Goal: Information Seeking & Learning: Learn about a topic

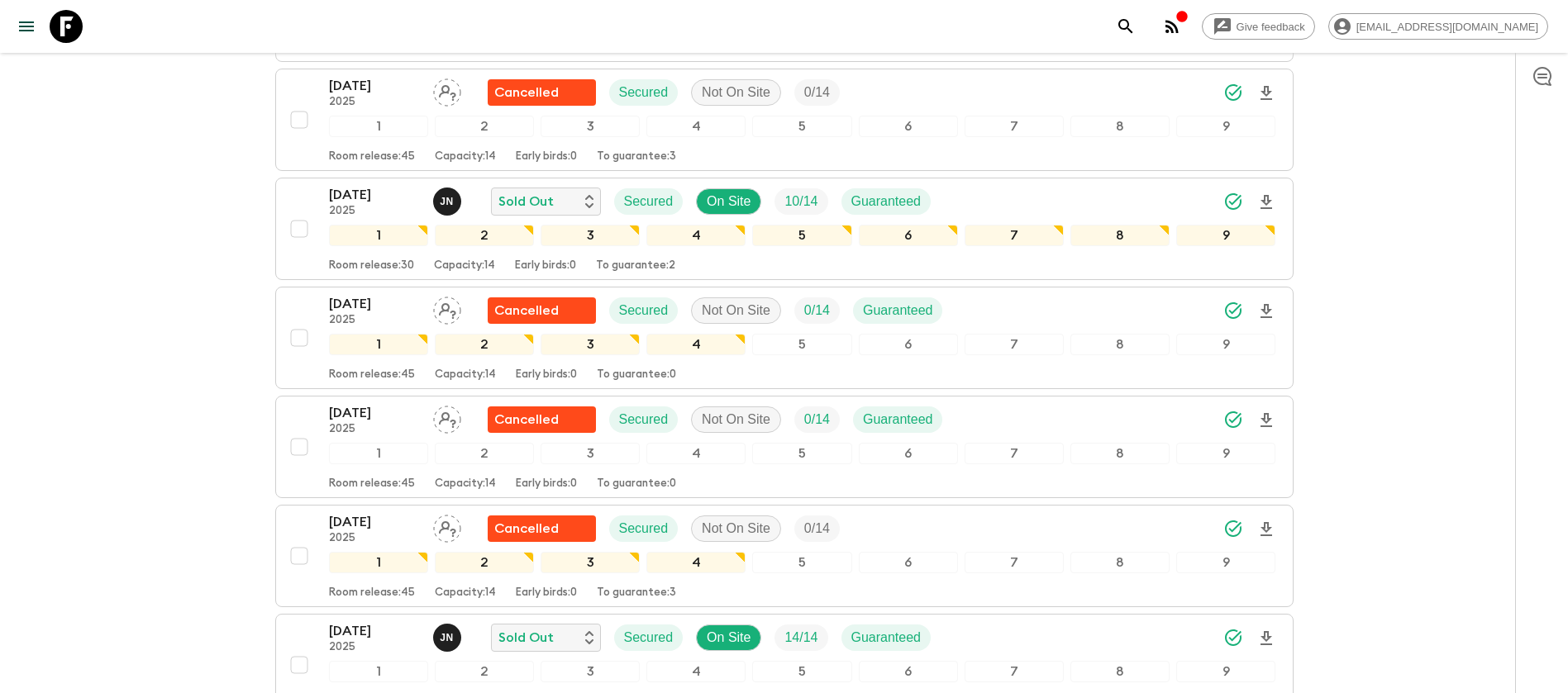
scroll to position [744, 0]
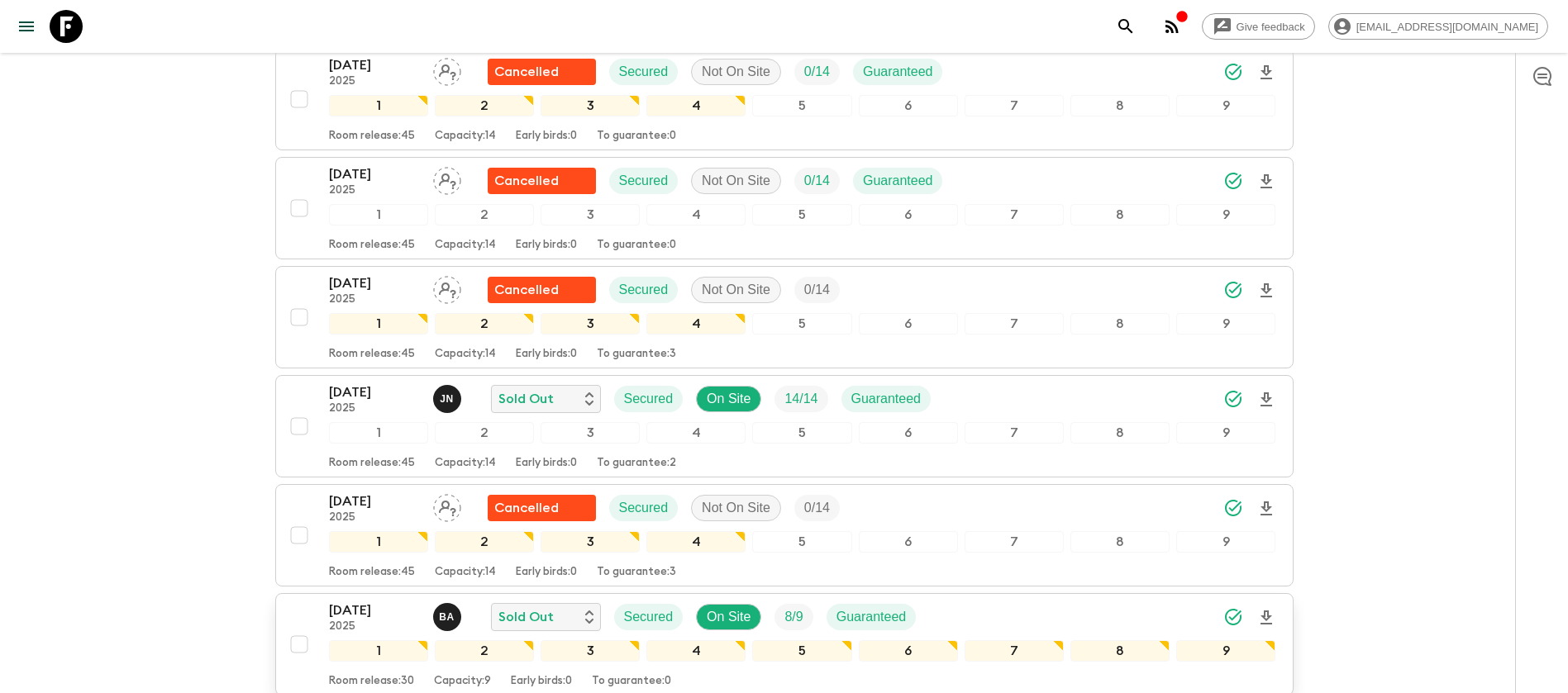
click at [393, 600] on p "[DATE]" at bounding box center [374, 610] width 91 height 19
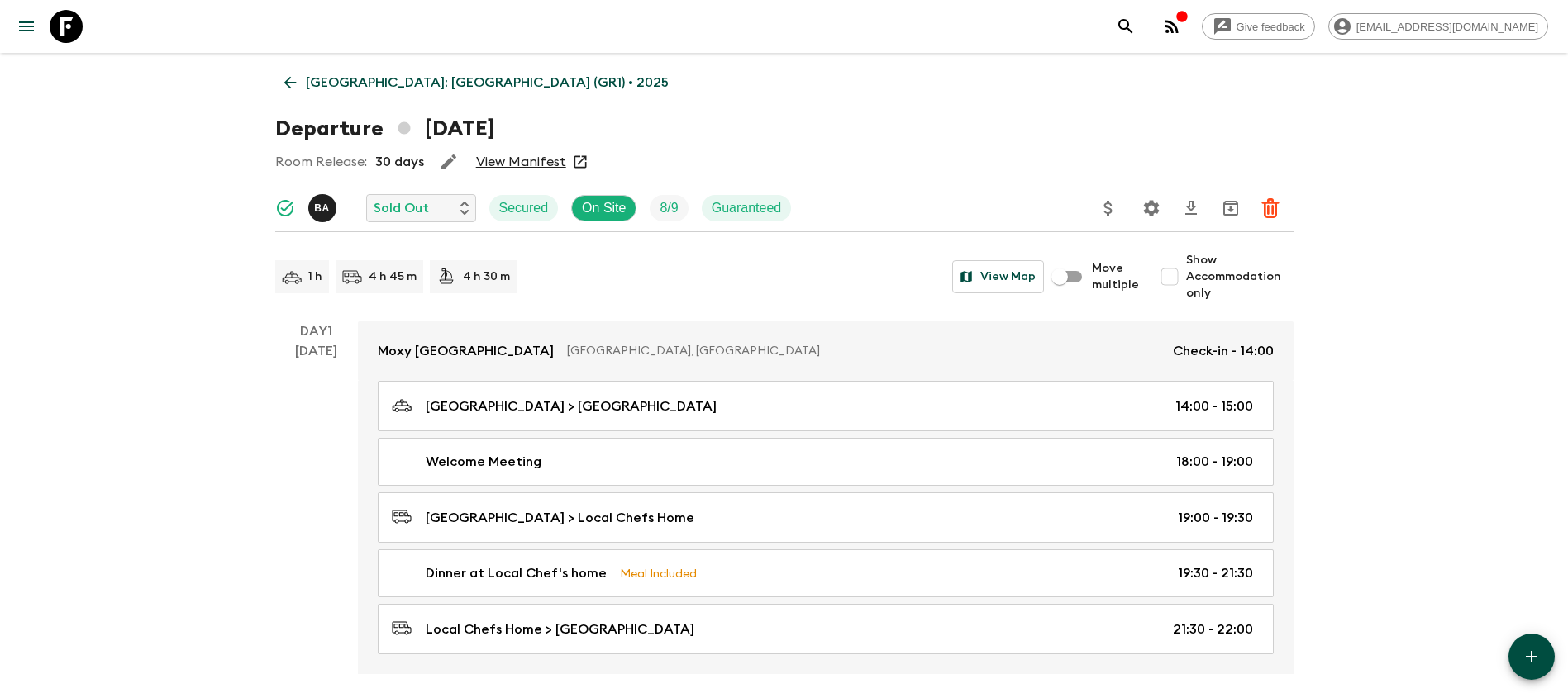
click at [529, 157] on link "View Manifest" at bounding box center [520, 162] width 90 height 17
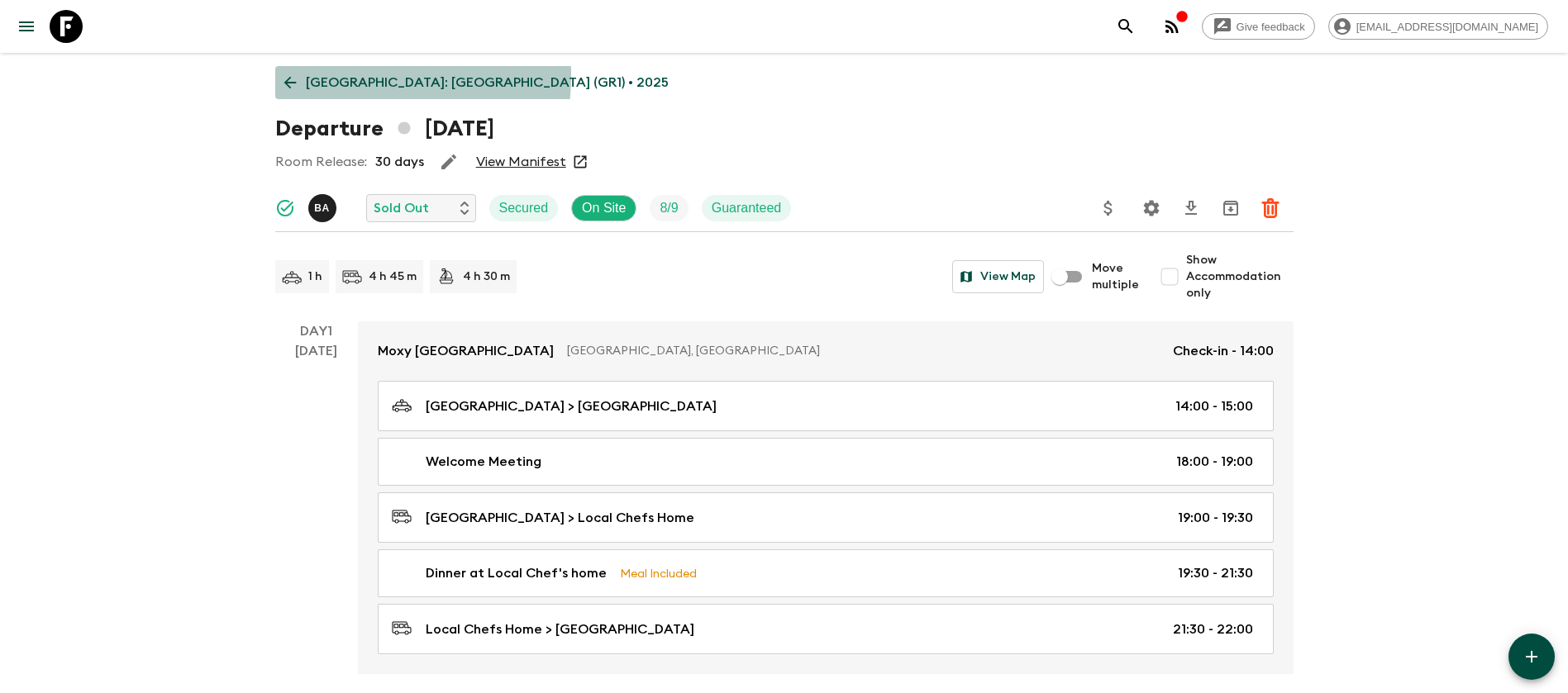
click at [292, 73] on icon at bounding box center [291, 82] width 19 height 19
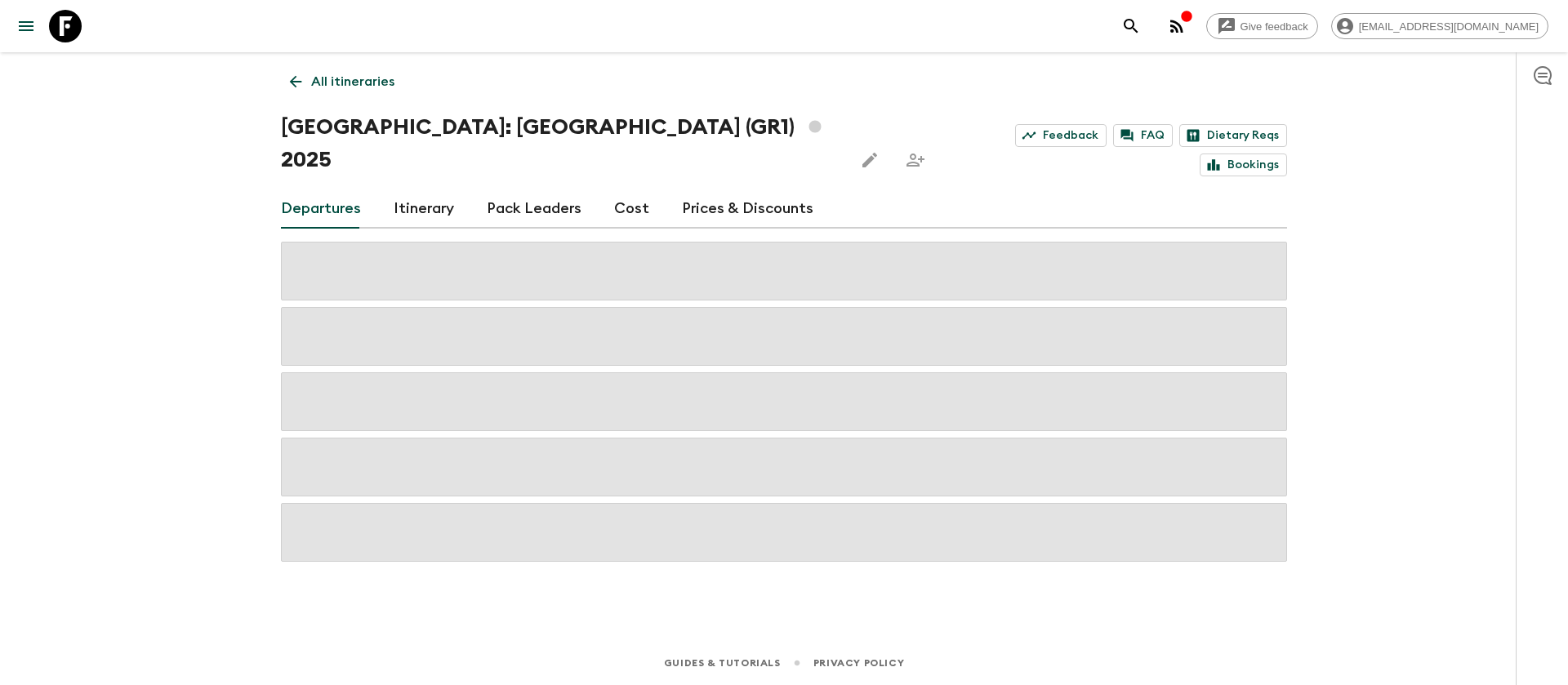
click at [636, 189] on link "Cost" at bounding box center [632, 209] width 35 height 39
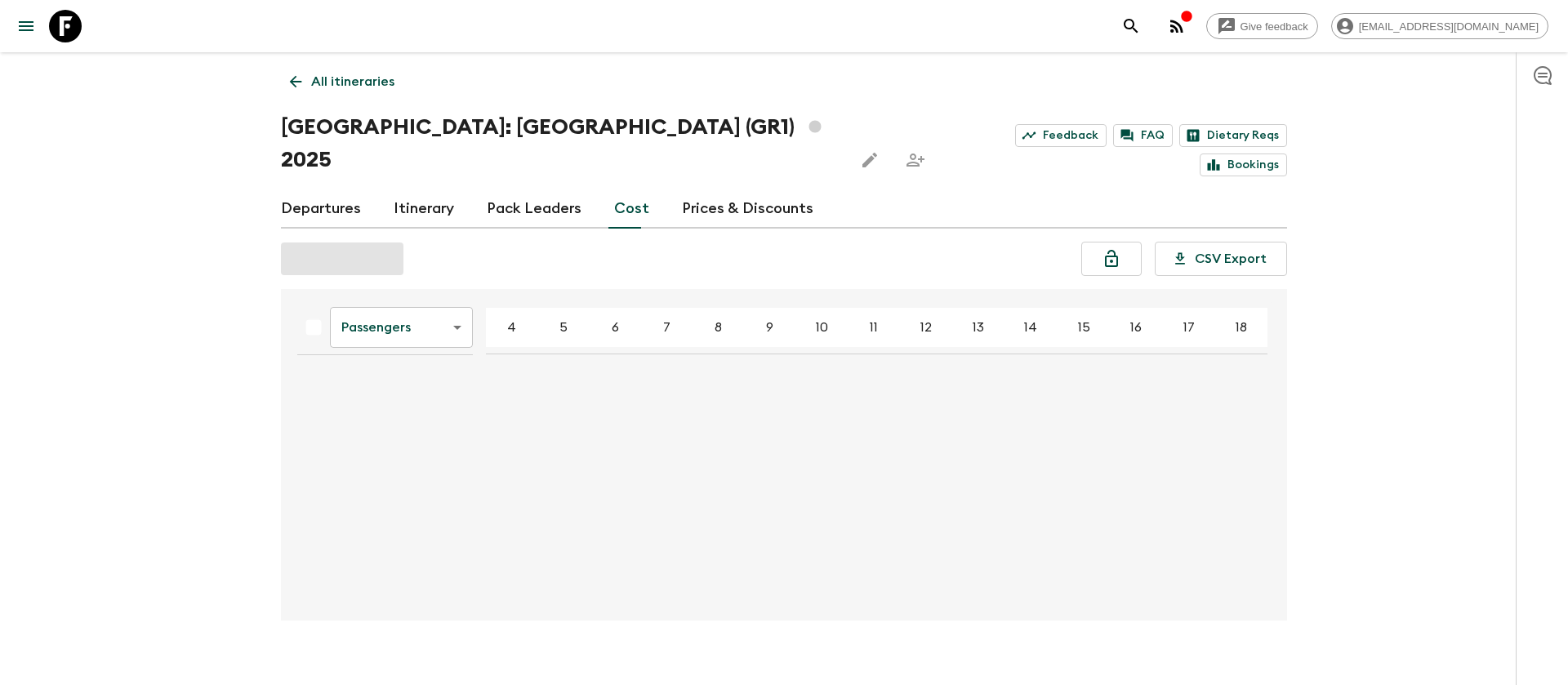
click at [139, 218] on div "Give feedback [EMAIL_ADDRESS][DOMAIN_NAME] All itineraries [GEOGRAPHIC_DATA]: […" at bounding box center [784, 355] width 1568 height 711
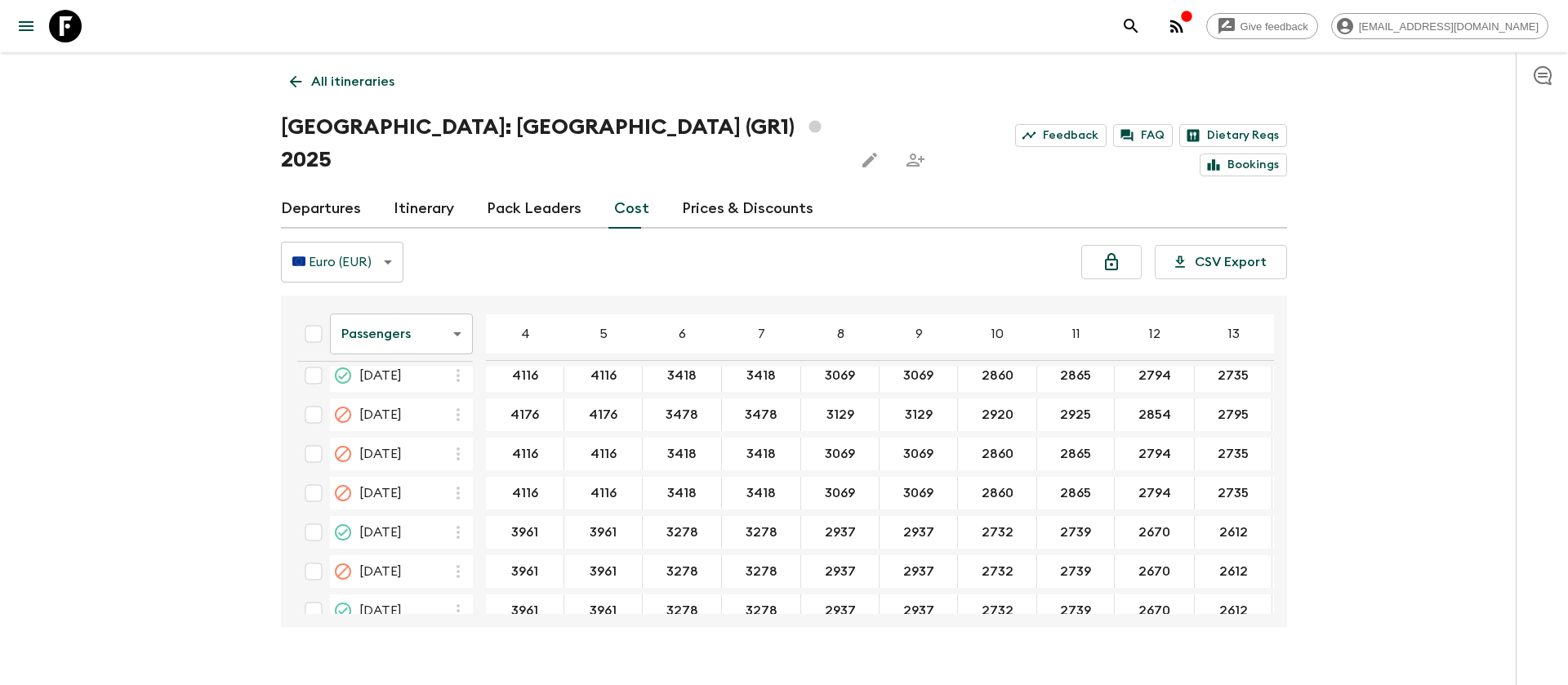
scroll to position [735, 0]
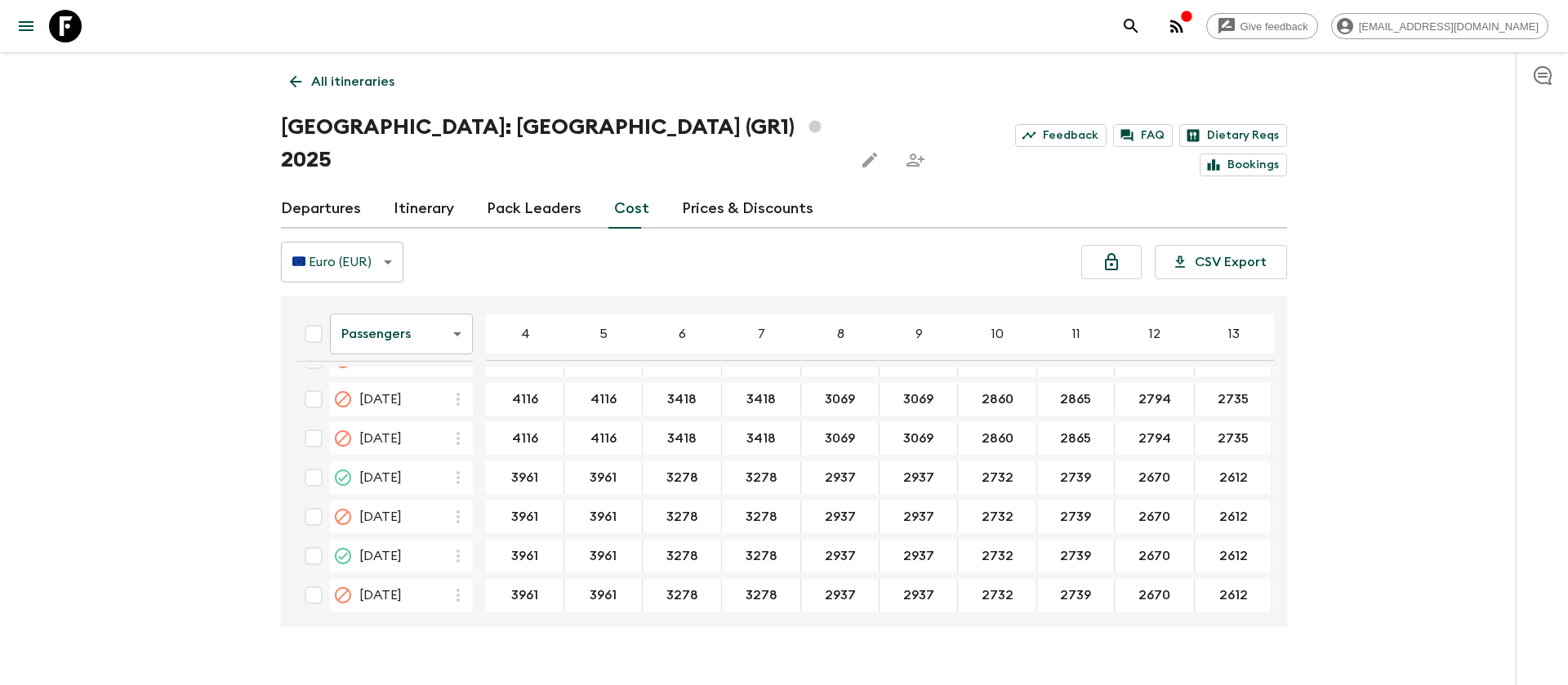
click at [152, 284] on div "Give feedback [EMAIL_ADDRESS][DOMAIN_NAME] All itineraries [GEOGRAPHIC_DATA]: […" at bounding box center [784, 359] width 1568 height 717
click at [400, 307] on body "Give feedback [EMAIL_ADDRESS][DOMAIN_NAME] All itineraries [GEOGRAPHIC_DATA]: […" at bounding box center [784, 359] width 1568 height 717
click at [393, 357] on li "Extras" at bounding box center [401, 368] width 143 height 27
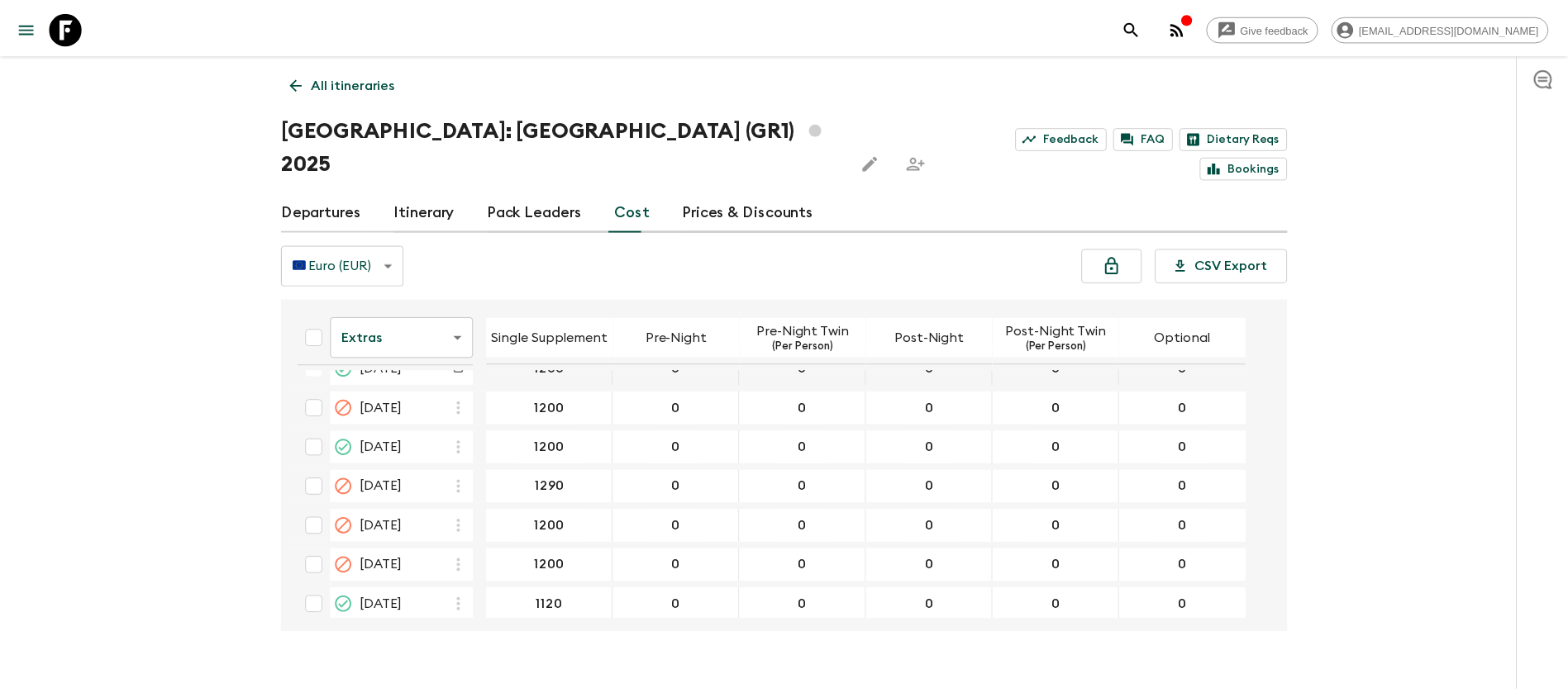
scroll to position [744, 0]
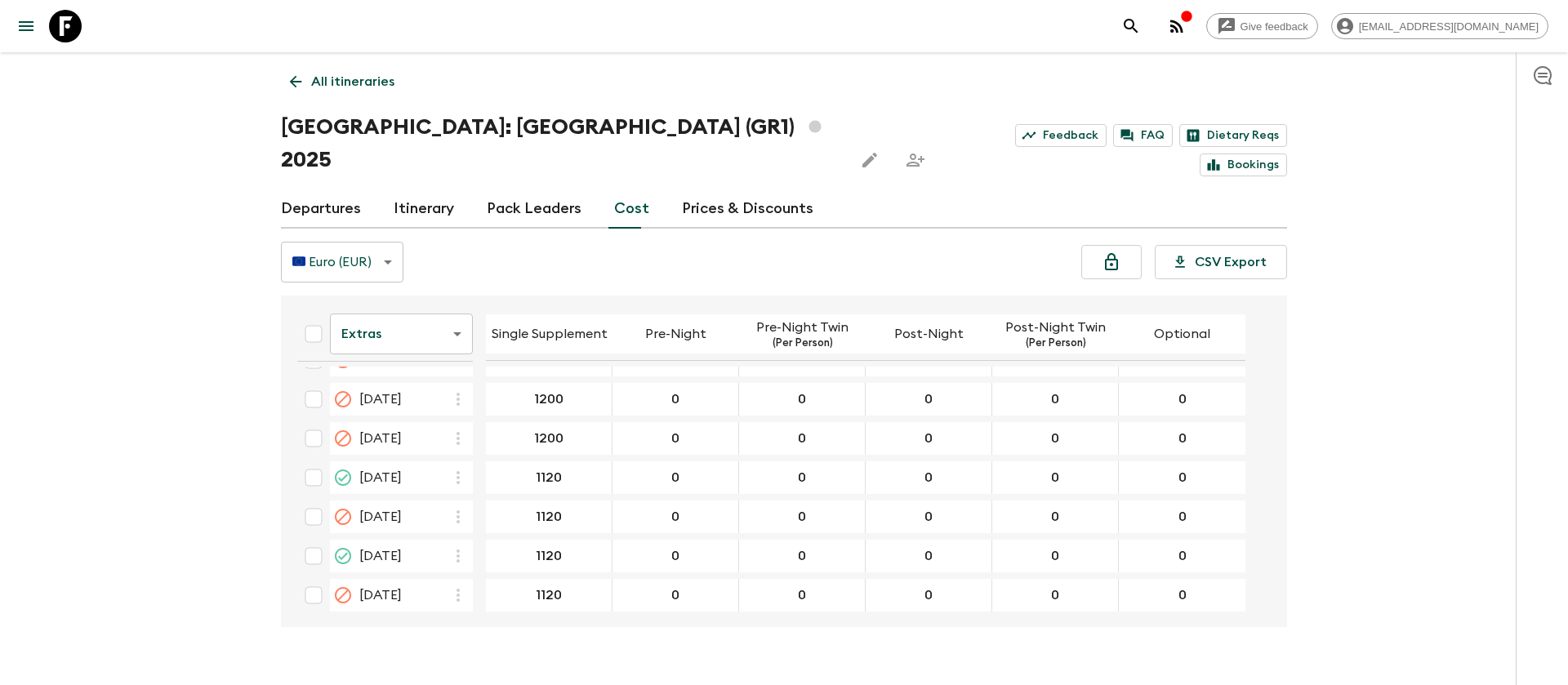
click at [75, 30] on icon at bounding box center [66, 27] width 33 height 33
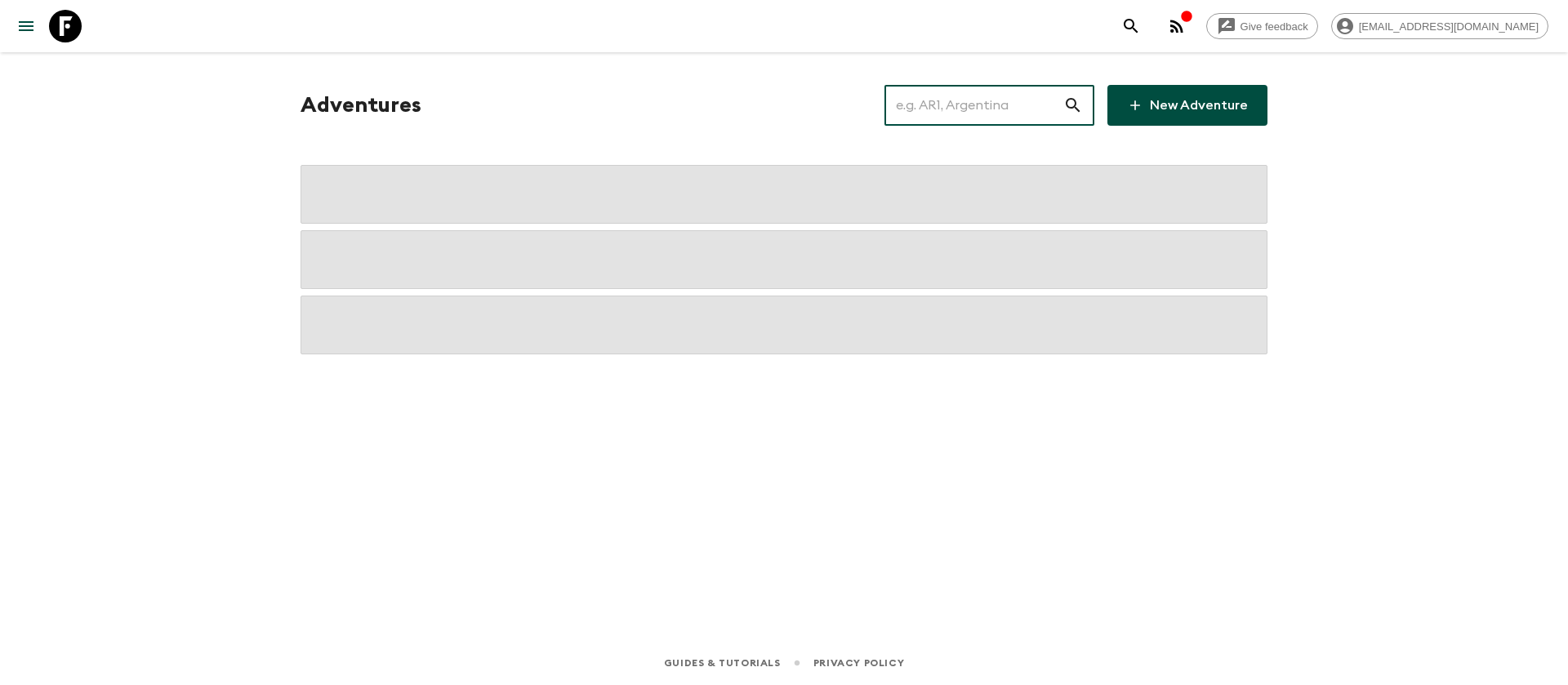
click at [1017, 94] on input "text" at bounding box center [974, 105] width 179 height 46
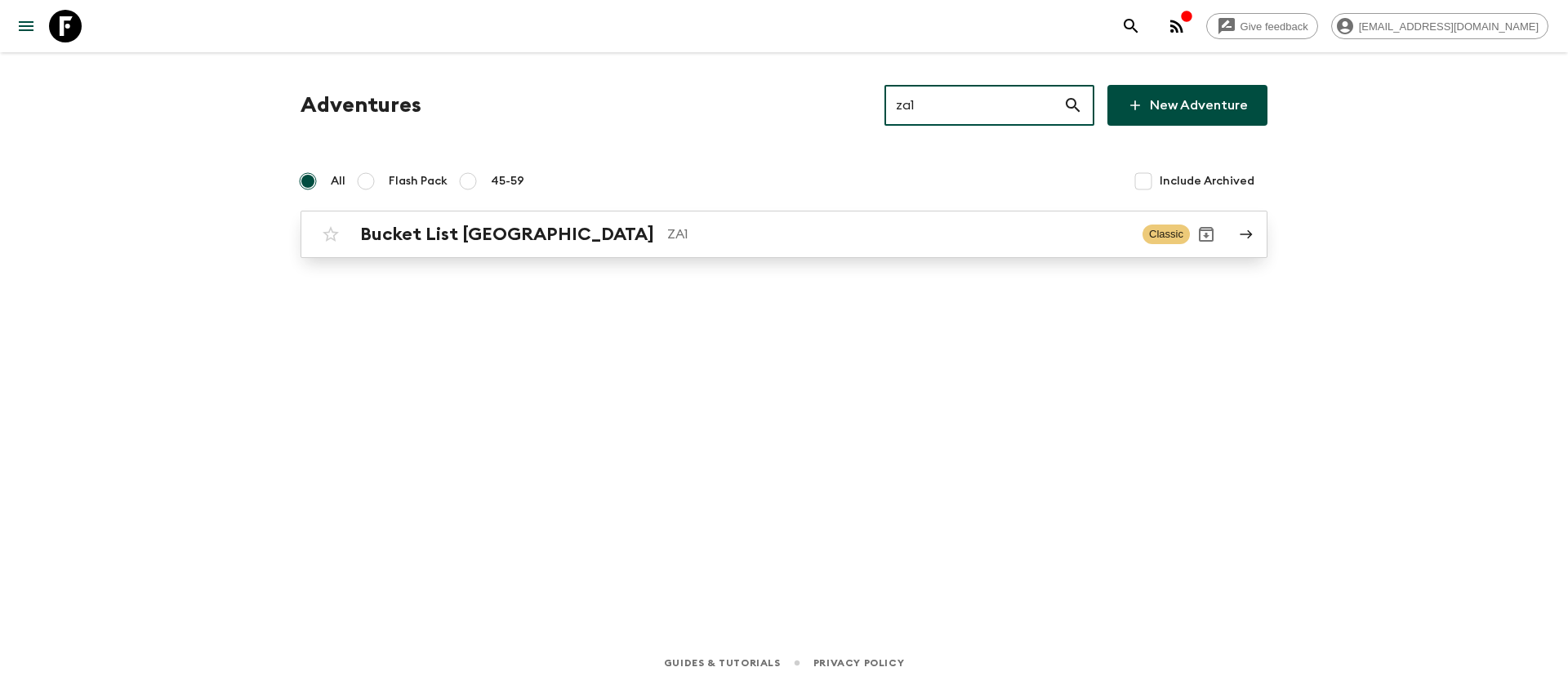
type input "za1"
click at [485, 230] on h2 "Bucket List [GEOGRAPHIC_DATA]" at bounding box center [507, 234] width 294 height 21
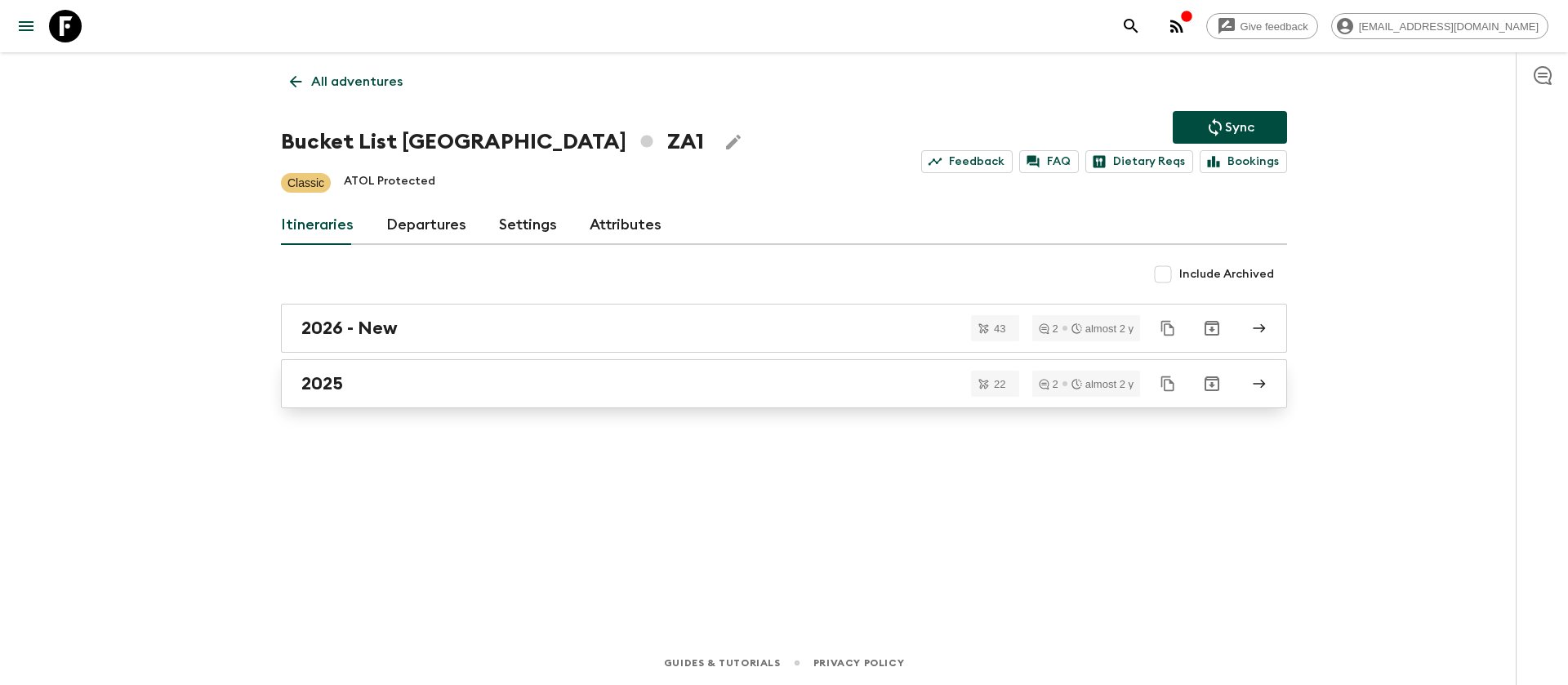
click at [359, 384] on div "2025" at bounding box center [769, 383] width 934 height 21
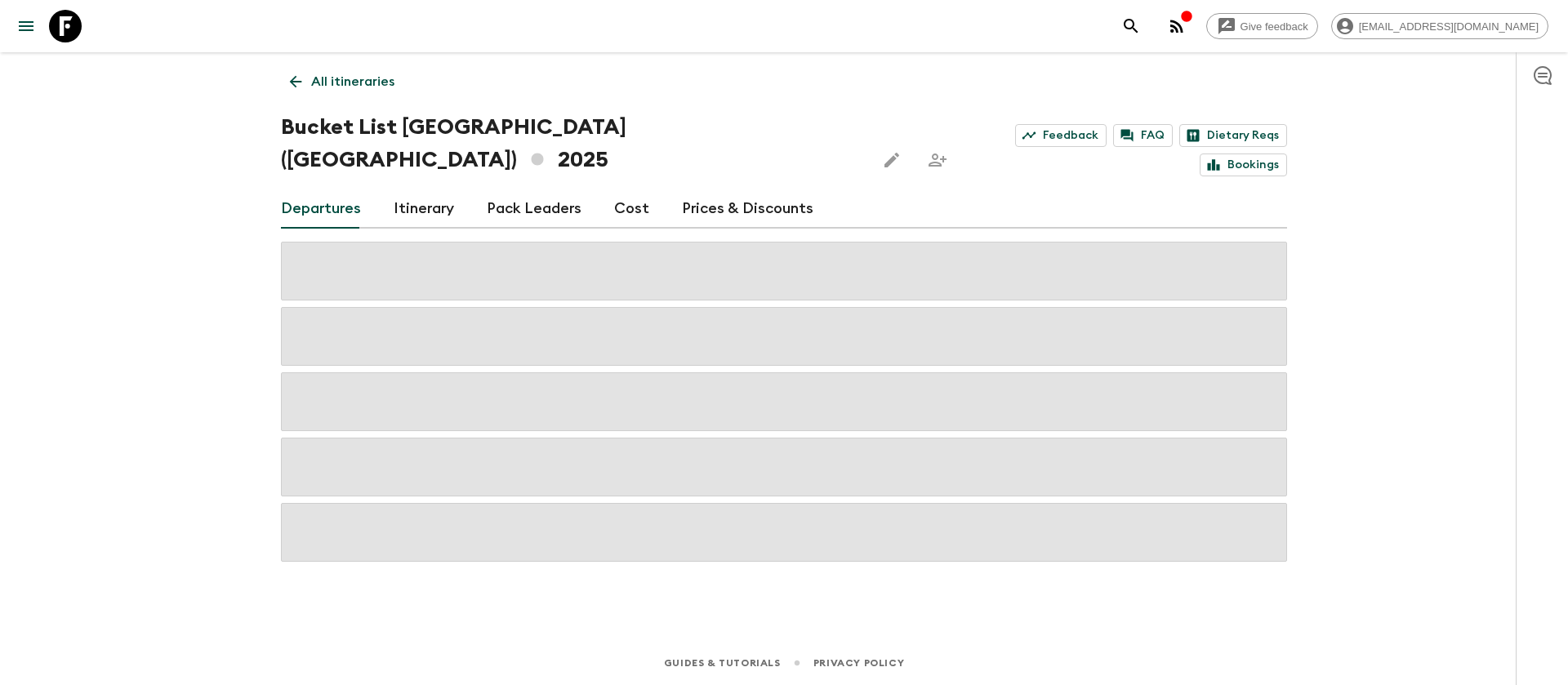
click at [59, 128] on div "Give feedback [EMAIL_ADDRESS][DOMAIN_NAME] All itineraries Bucket List [GEOGRAP…" at bounding box center [784, 342] width 1568 height 685
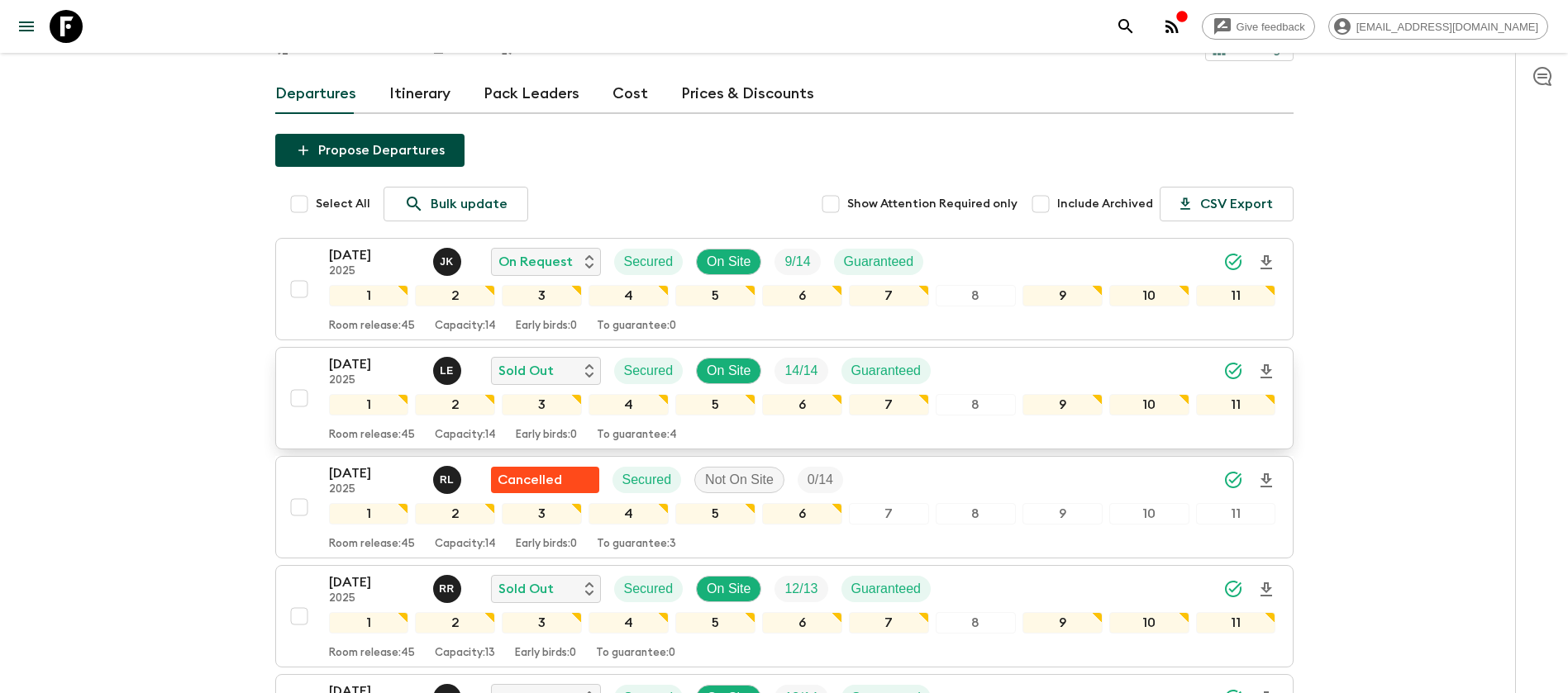
scroll to position [372, 0]
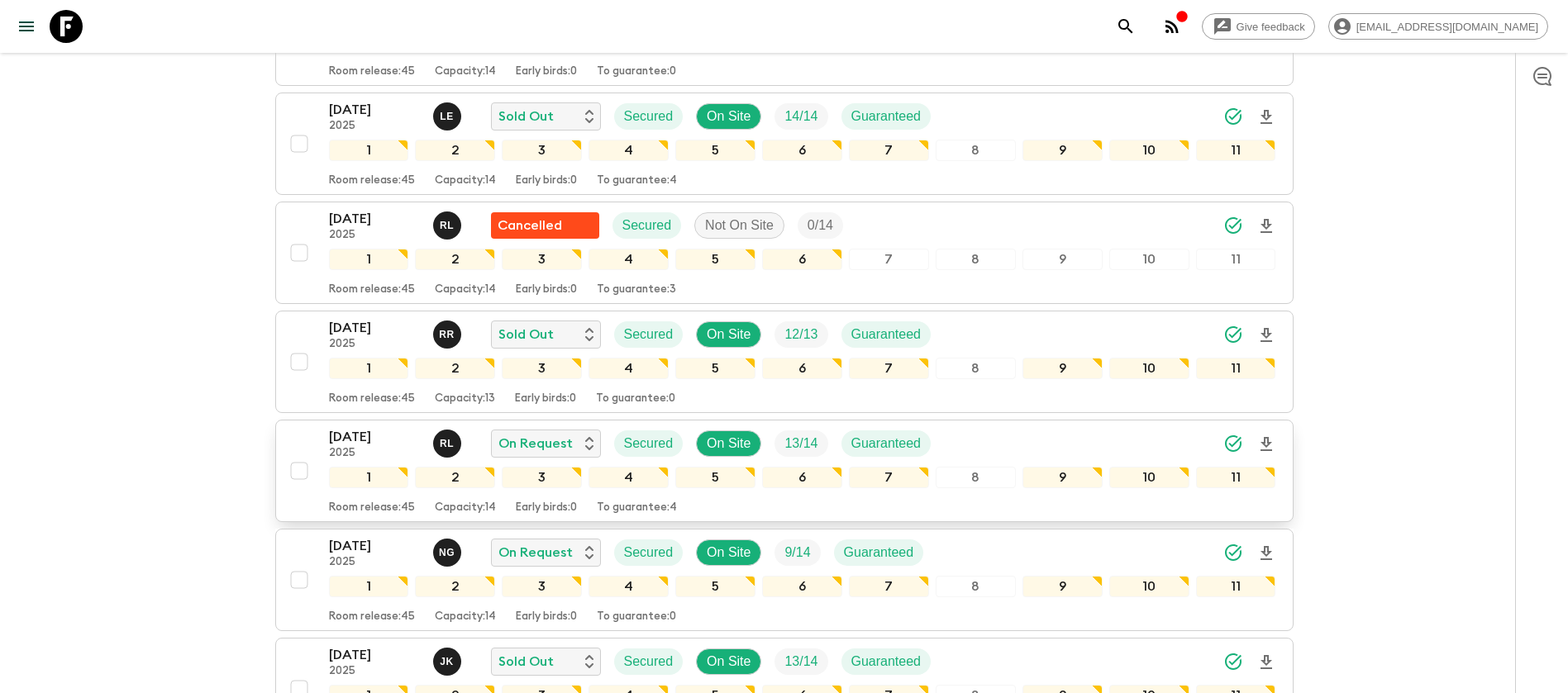
click at [374, 427] on p "[DATE]" at bounding box center [374, 437] width 91 height 19
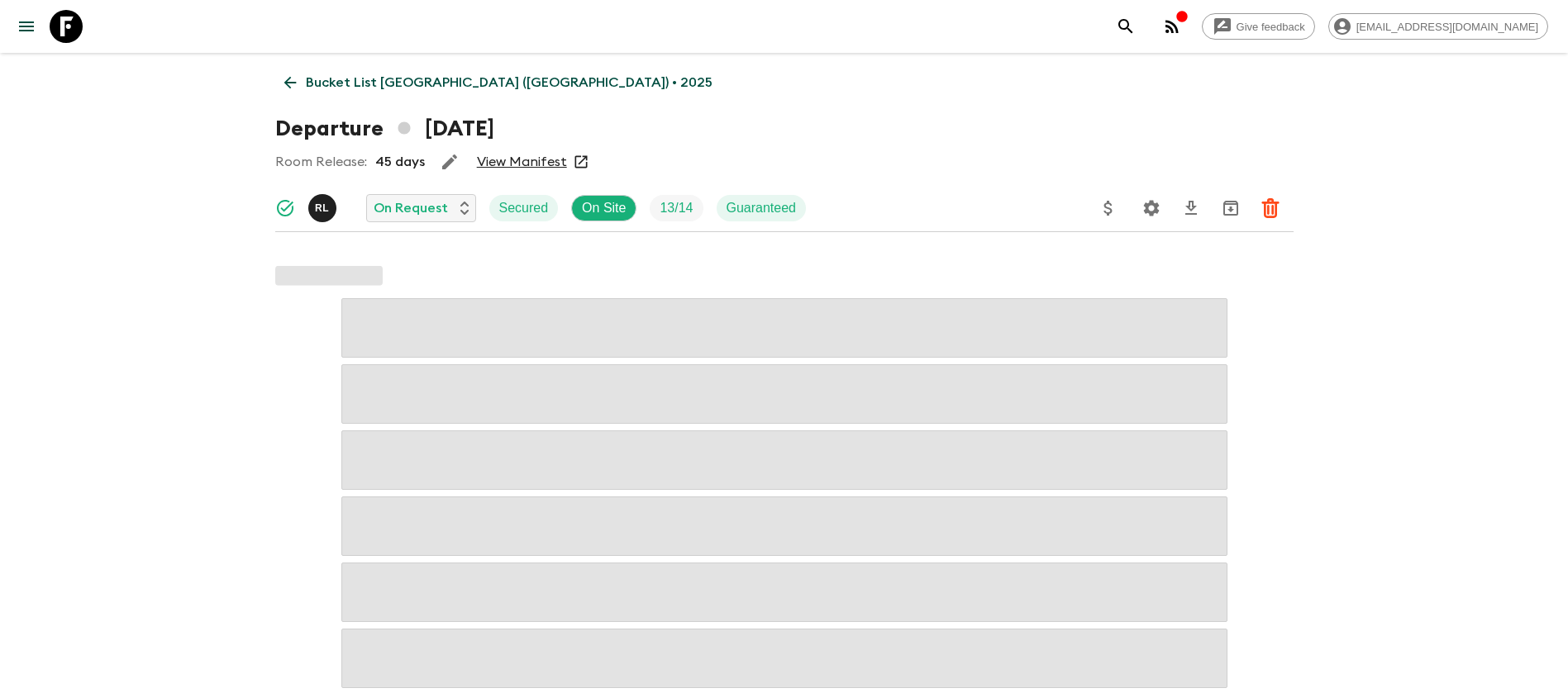
click at [538, 159] on link "View Manifest" at bounding box center [521, 162] width 90 height 17
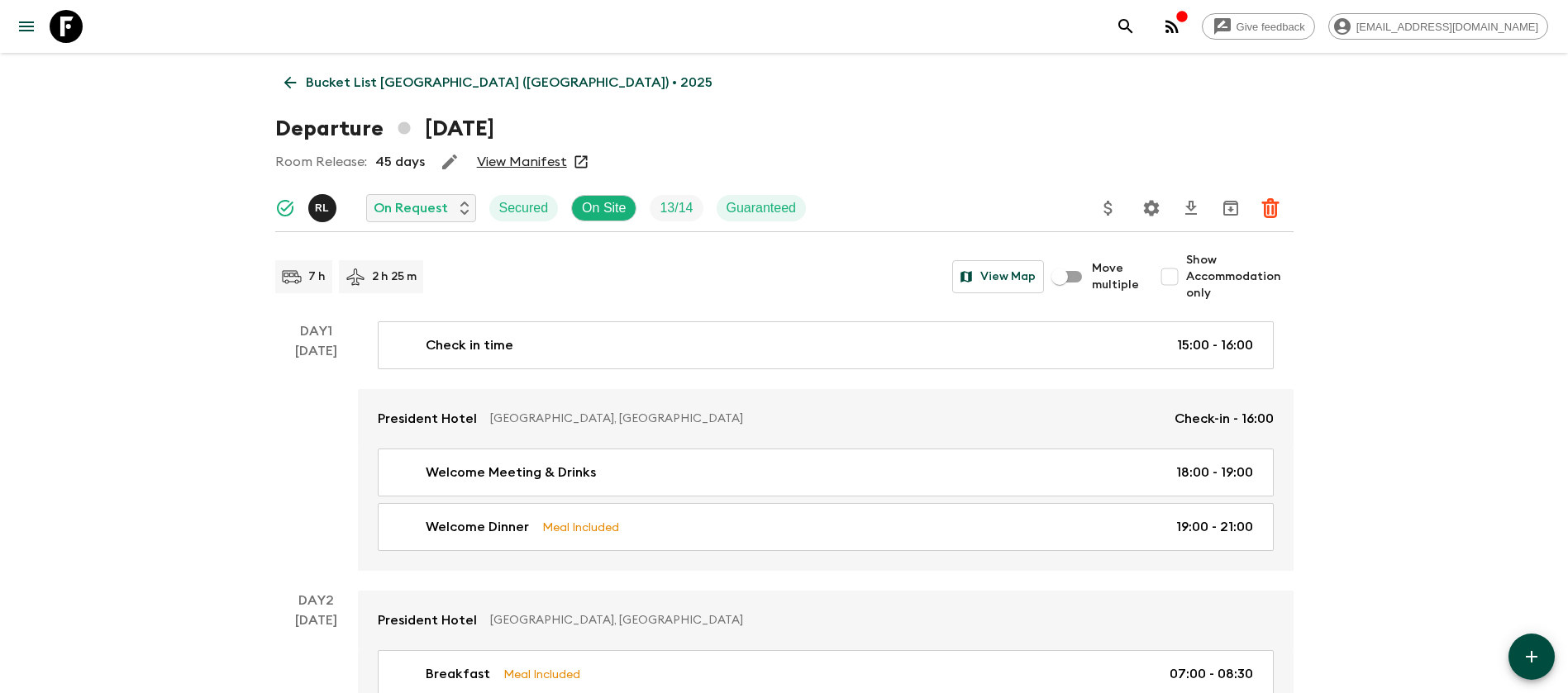
click at [294, 81] on icon at bounding box center [289, 82] width 12 height 12
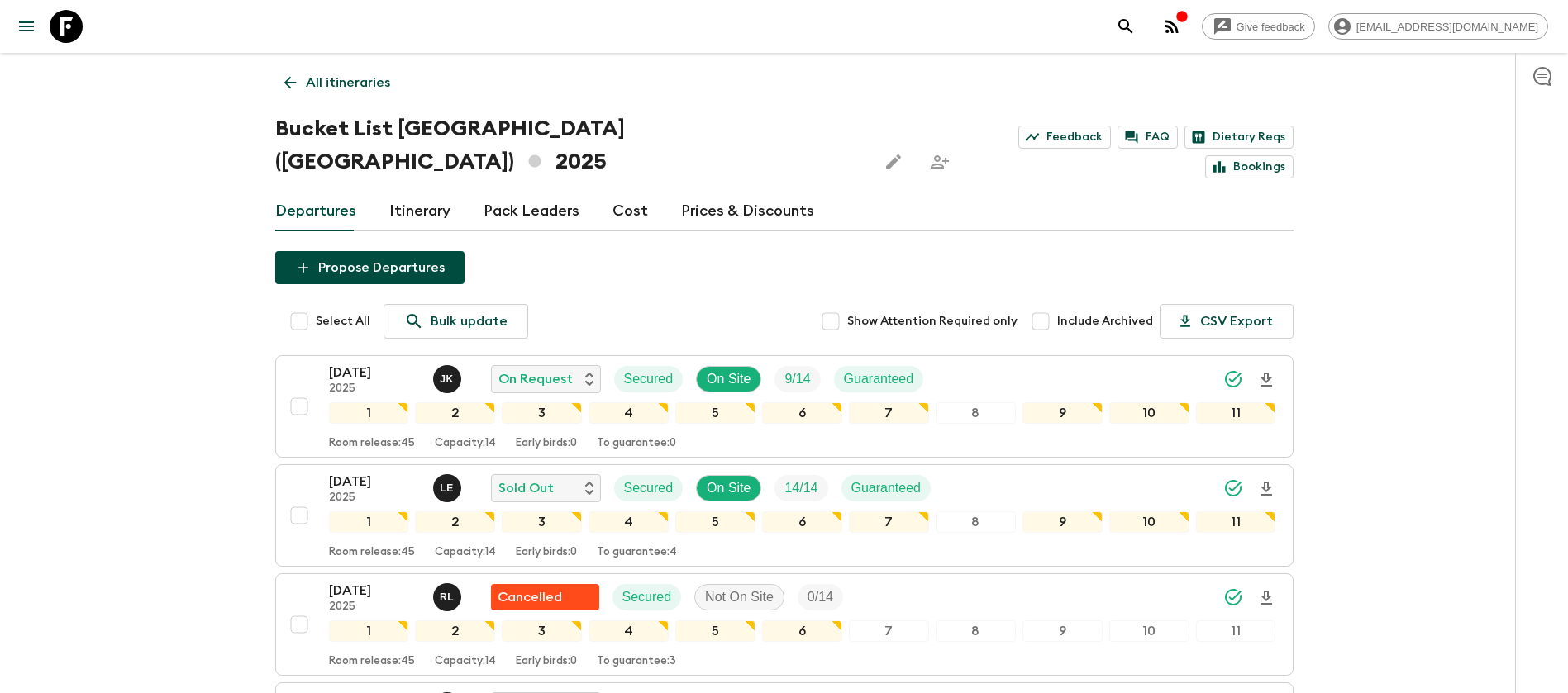
click at [636, 192] on link "Cost" at bounding box center [630, 211] width 35 height 40
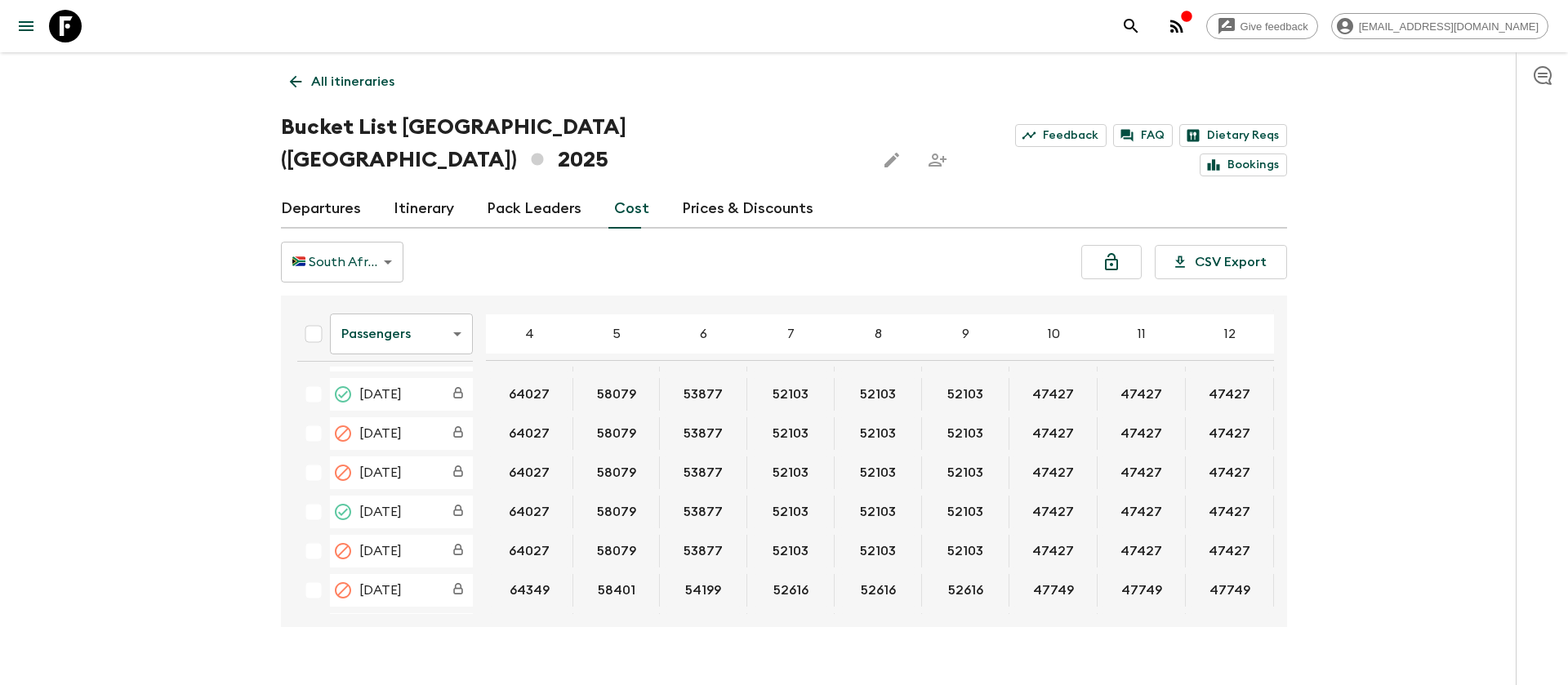
scroll to position [123, 0]
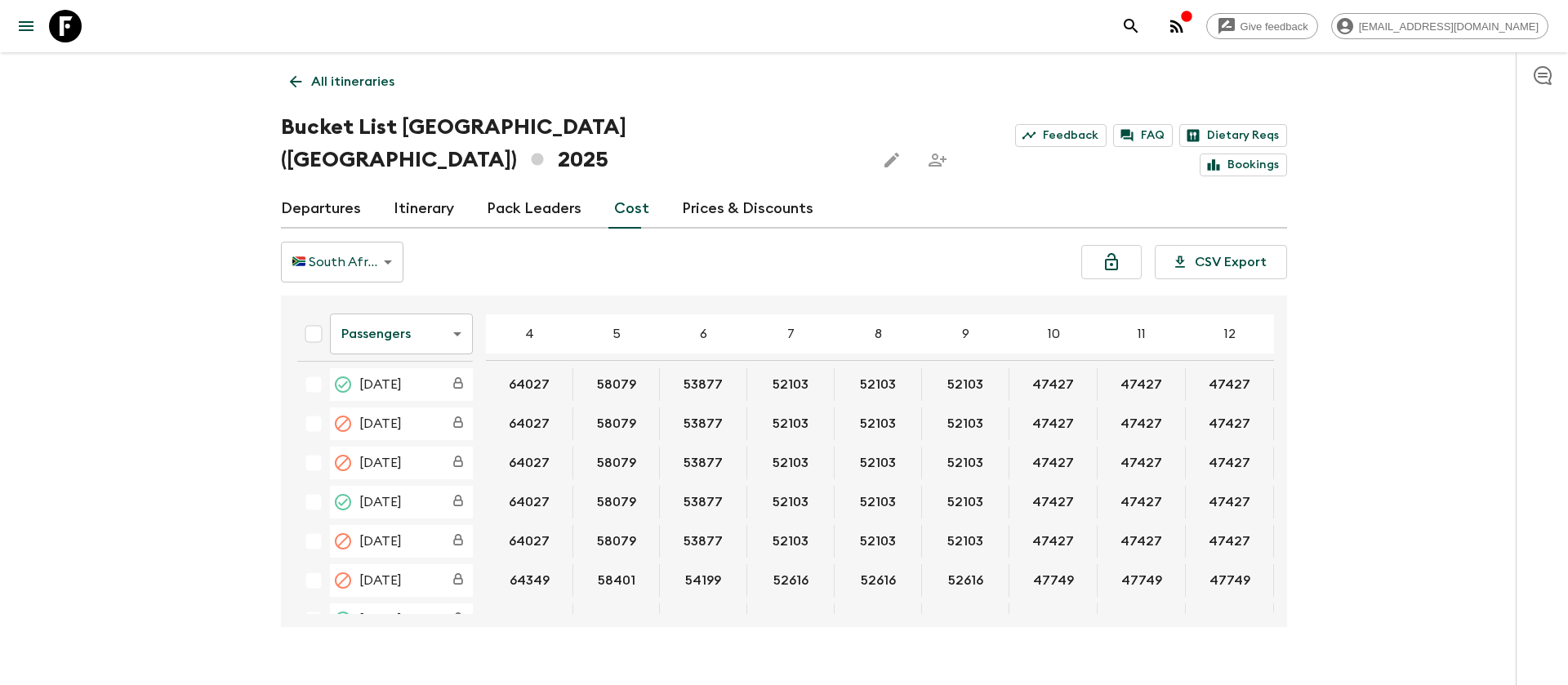
drag, startPoint x: 73, startPoint y: 286, endPoint x: 378, endPoint y: 10, distance: 411.3
click at [77, 285] on div "Give feedback [EMAIL_ADDRESS][DOMAIN_NAME] All itineraries Bucket List [GEOGRAP…" at bounding box center [784, 359] width 1568 height 717
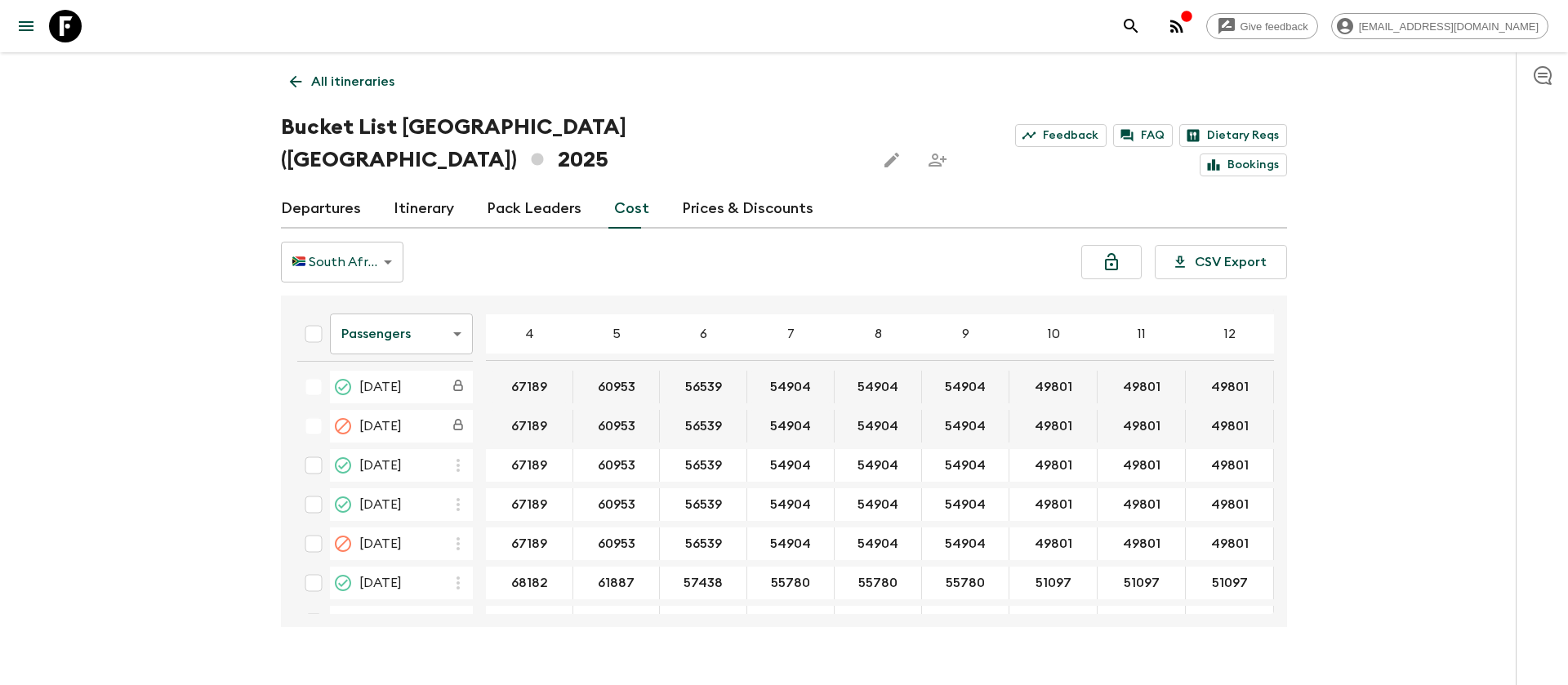
scroll to position [2573, 0]
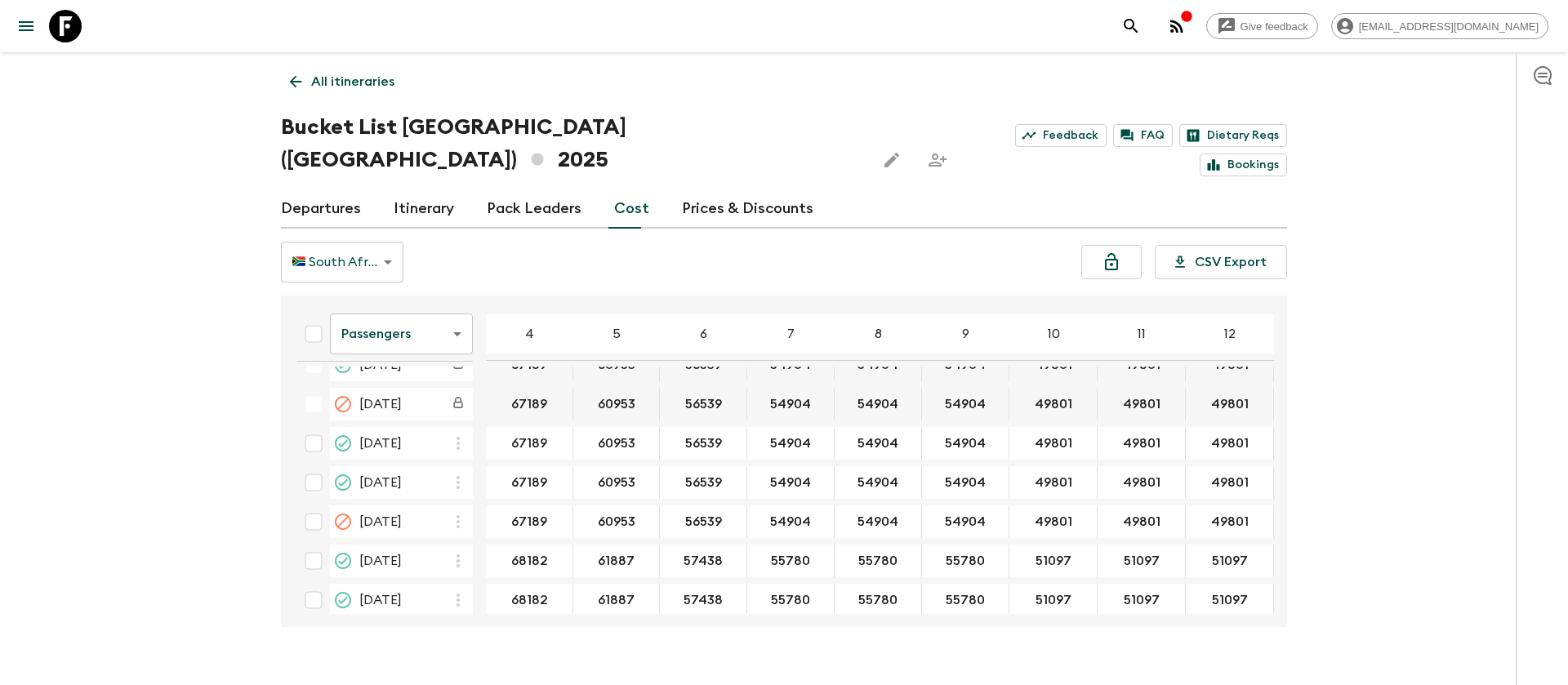
drag, startPoint x: 943, startPoint y: 582, endPoint x: 1081, endPoint y: 584, distance: 138.0
click at [1081, 584] on div "Passengers passengersCost ​ 4 5 6 7 8 9 10 11 12 13 14 15 16 17 18 [DATE] 64027…" at bounding box center [784, 461] width 1006 height 332
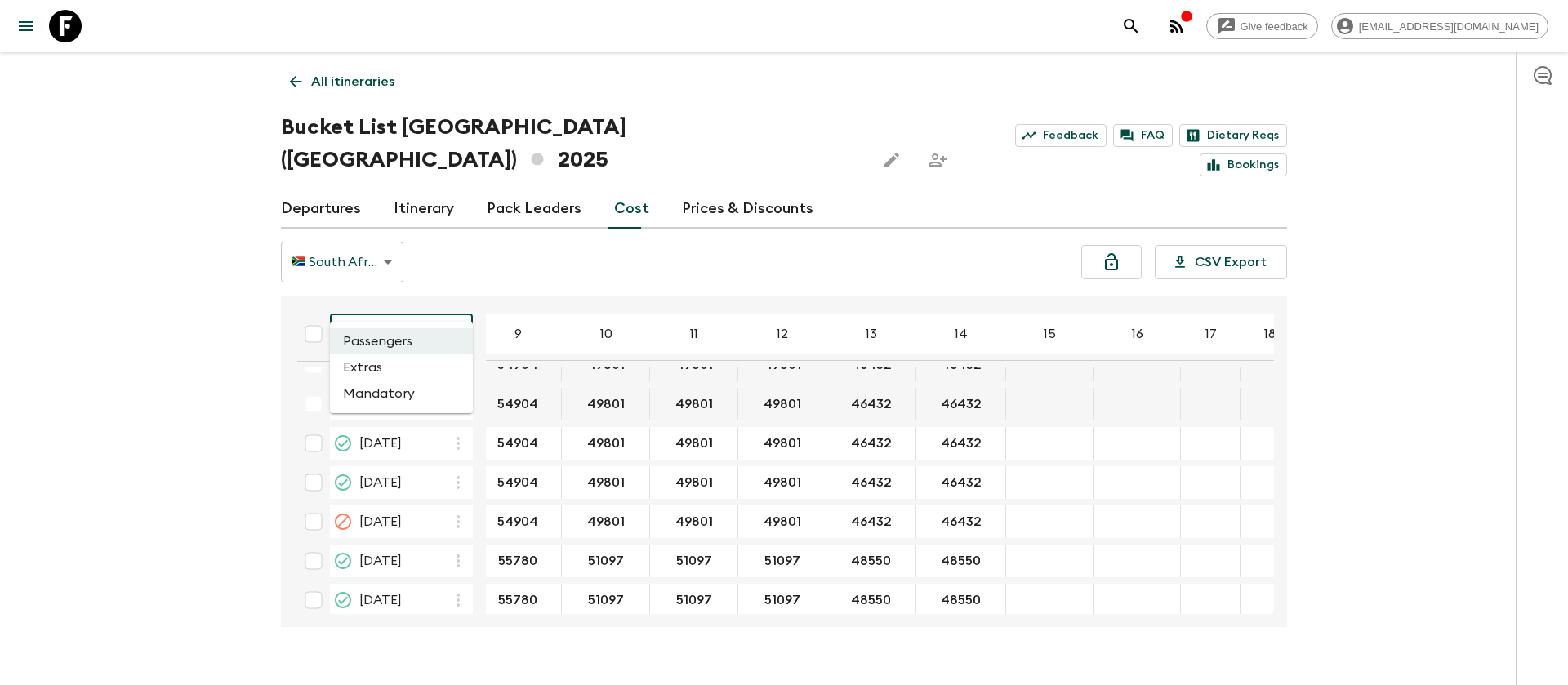
click at [449, 294] on body "Give feedback [EMAIL_ADDRESS][DOMAIN_NAME] All itineraries Bucket List [GEOGRAP…" at bounding box center [784, 359] width 1568 height 717
click at [419, 370] on li "Extras" at bounding box center [401, 368] width 143 height 27
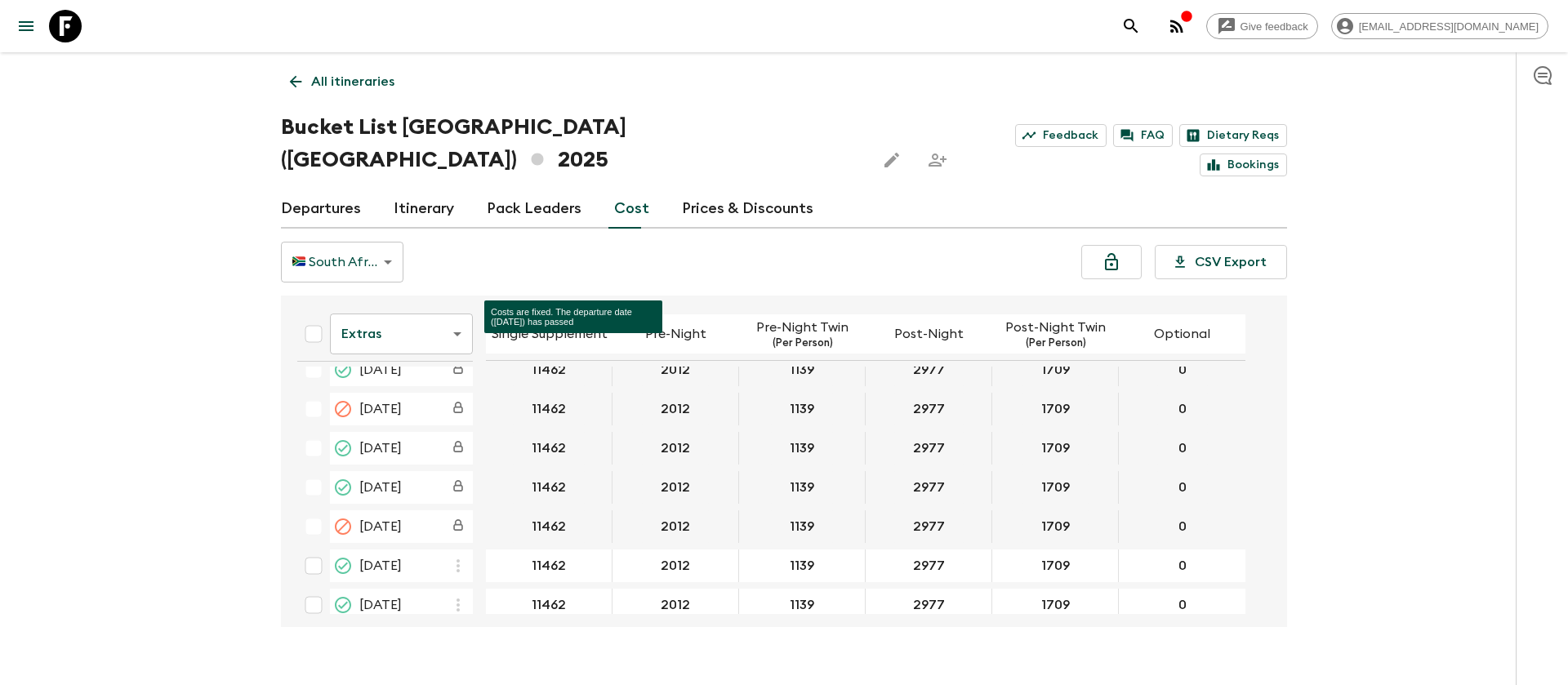
scroll to position [2695, 0]
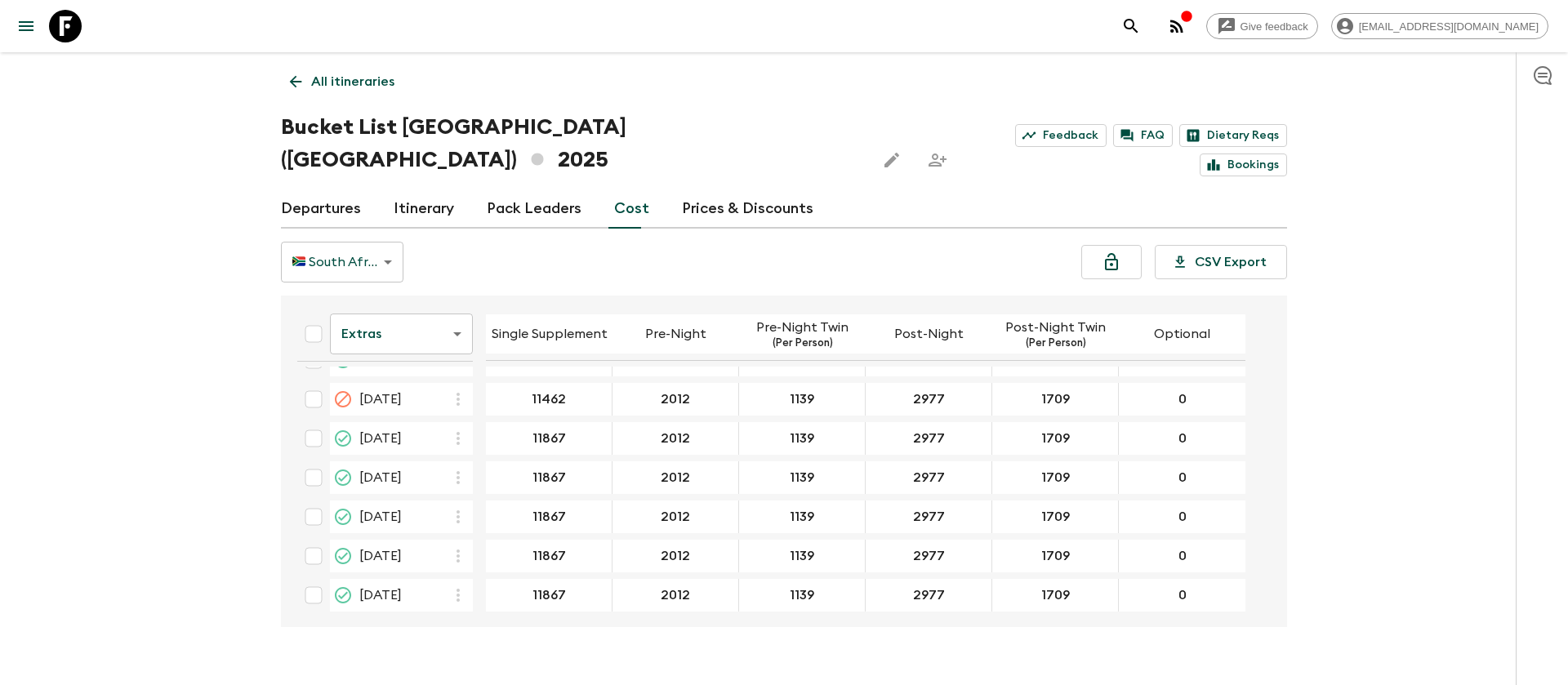
click at [429, 303] on body "Give feedback [EMAIL_ADDRESS][DOMAIN_NAME] All itineraries Bucket List [GEOGRAP…" at bounding box center [784, 359] width 1568 height 717
click at [432, 400] on li "Mandatory" at bounding box center [401, 393] width 143 height 27
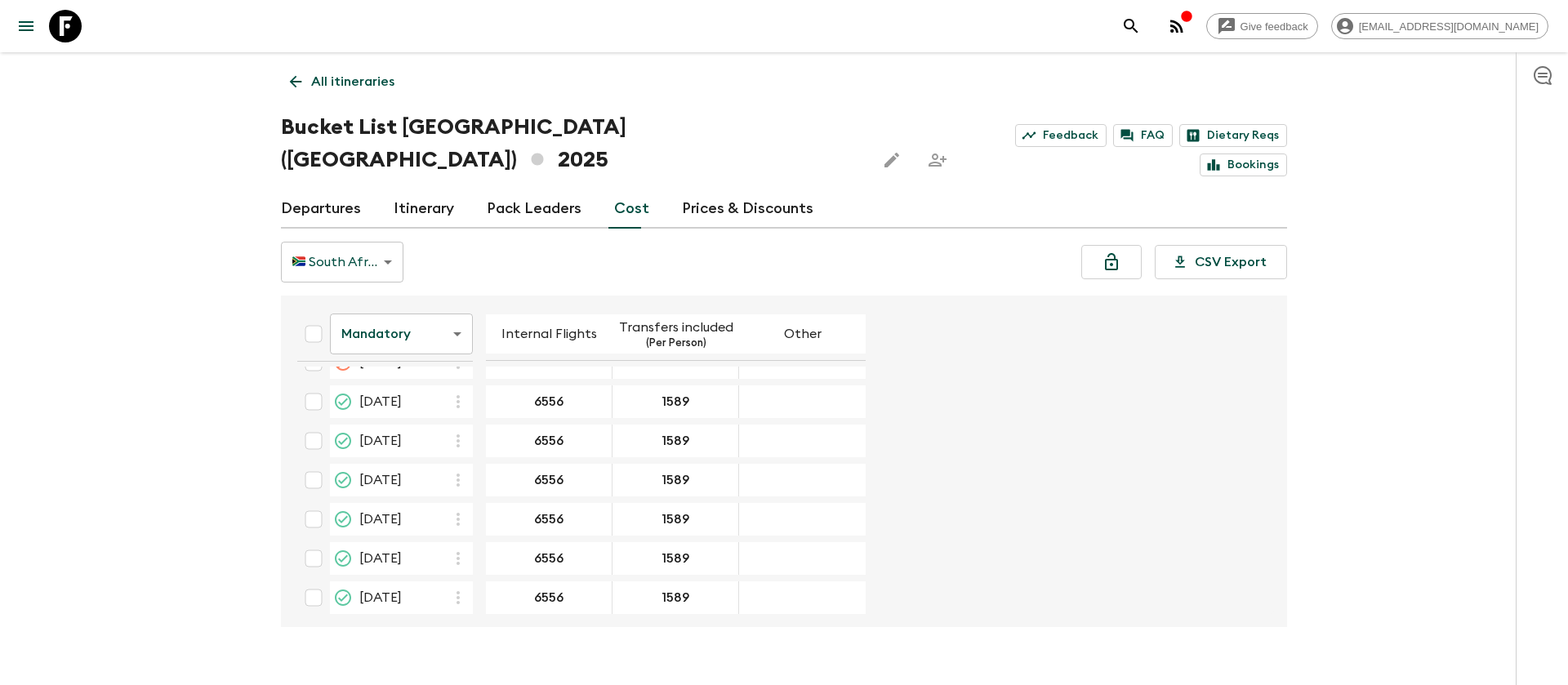
scroll to position [2695, 0]
click at [65, 26] on icon at bounding box center [66, 27] width 33 height 33
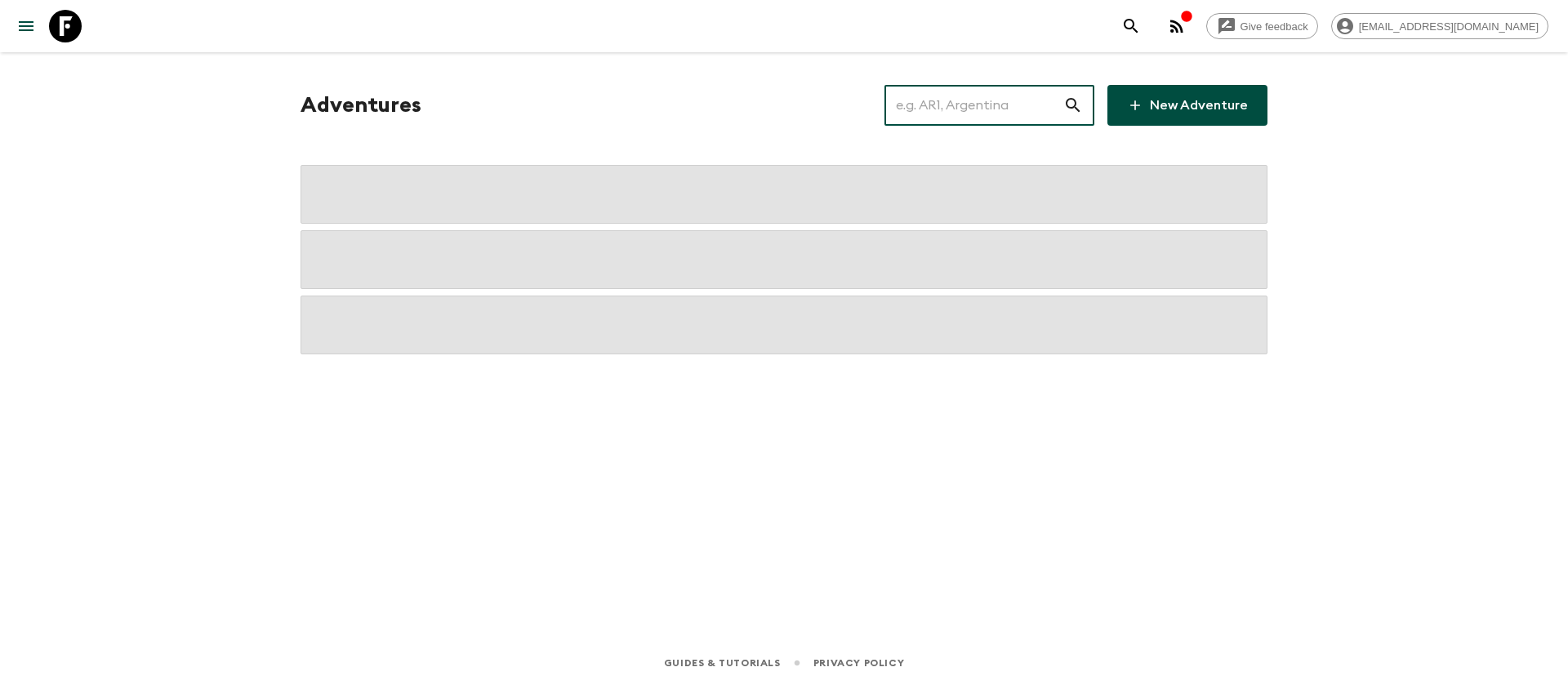
drag, startPoint x: 1026, startPoint y: 99, endPoint x: 1006, endPoint y: 102, distance: 20.2
click at [1022, 101] on input "text" at bounding box center [974, 105] width 179 height 46
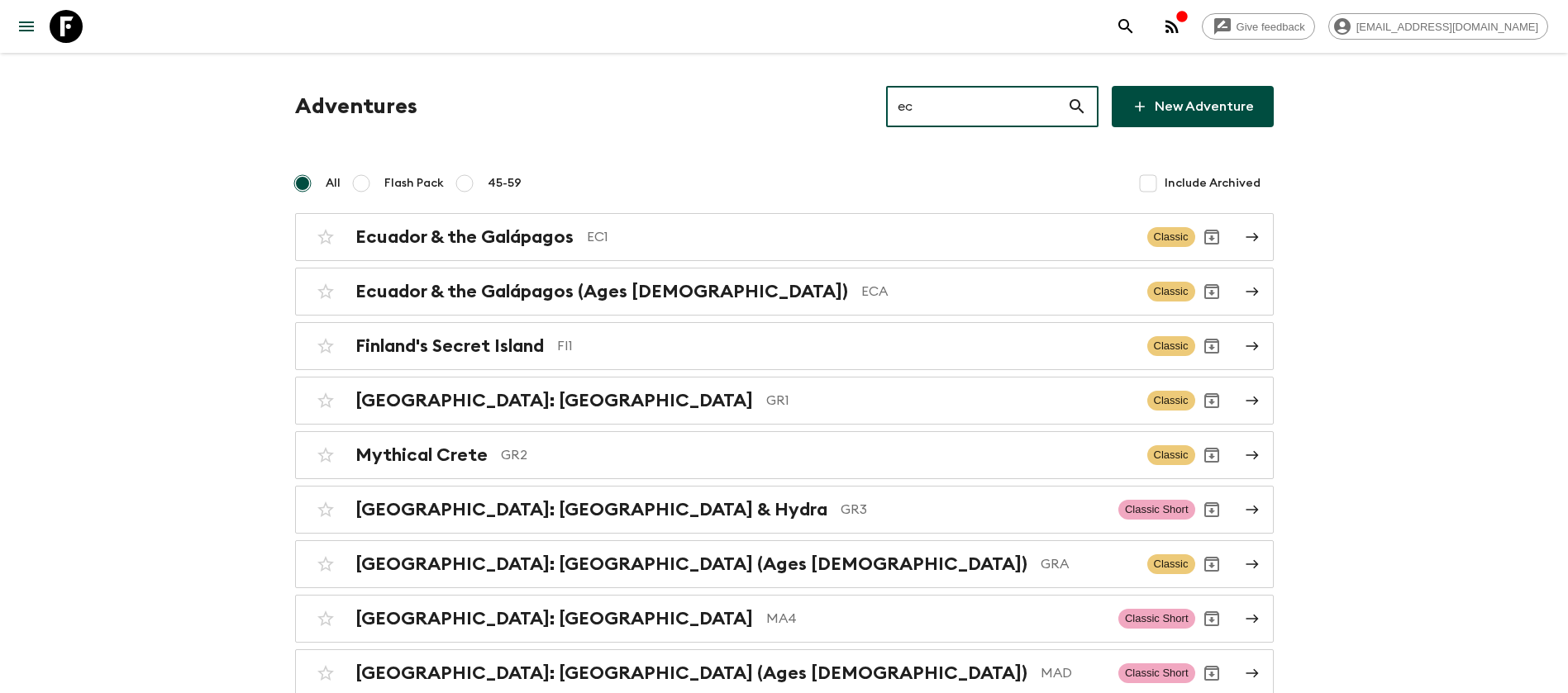
type input "ec1"
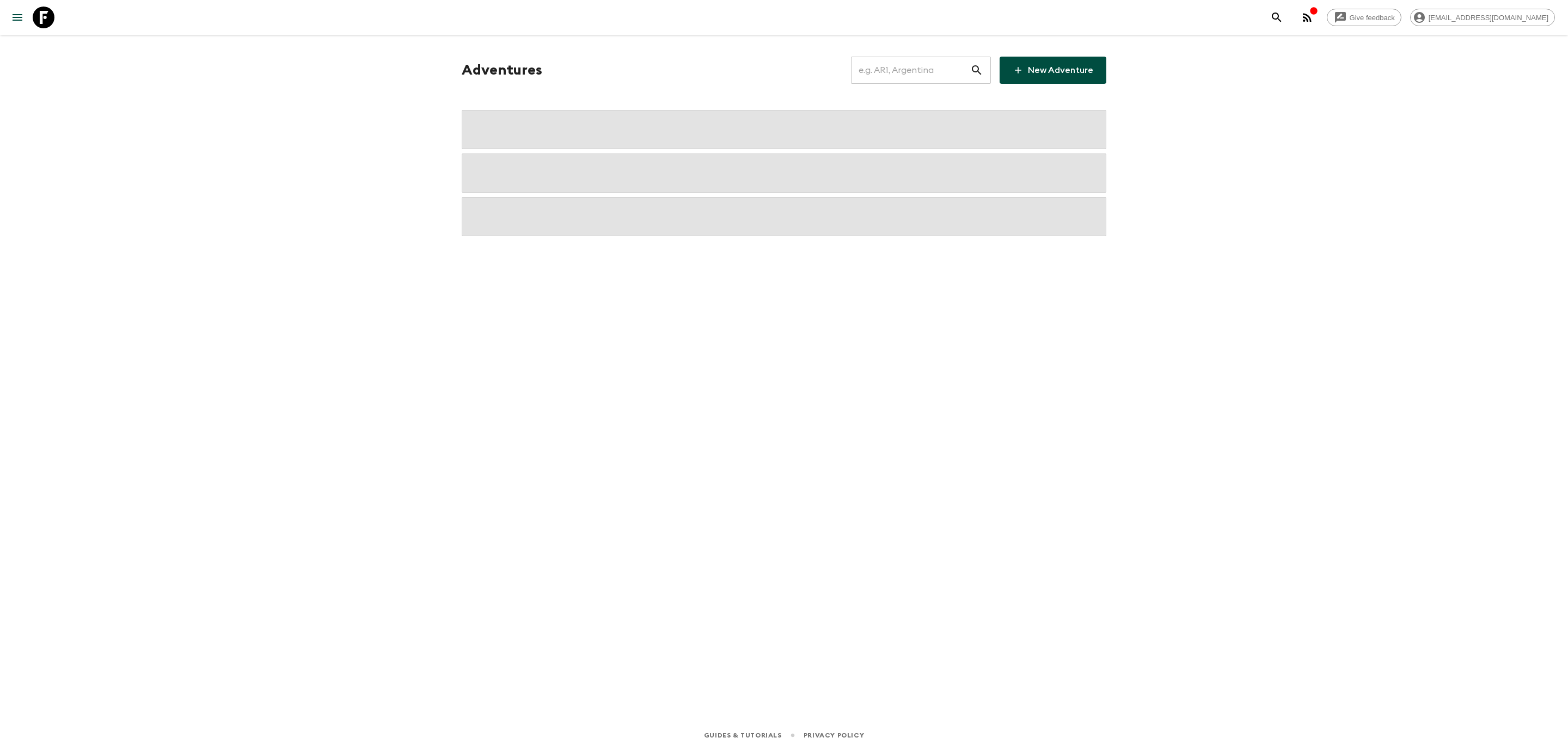
click at [930, 76] on input "text" at bounding box center [911, 70] width 119 height 30
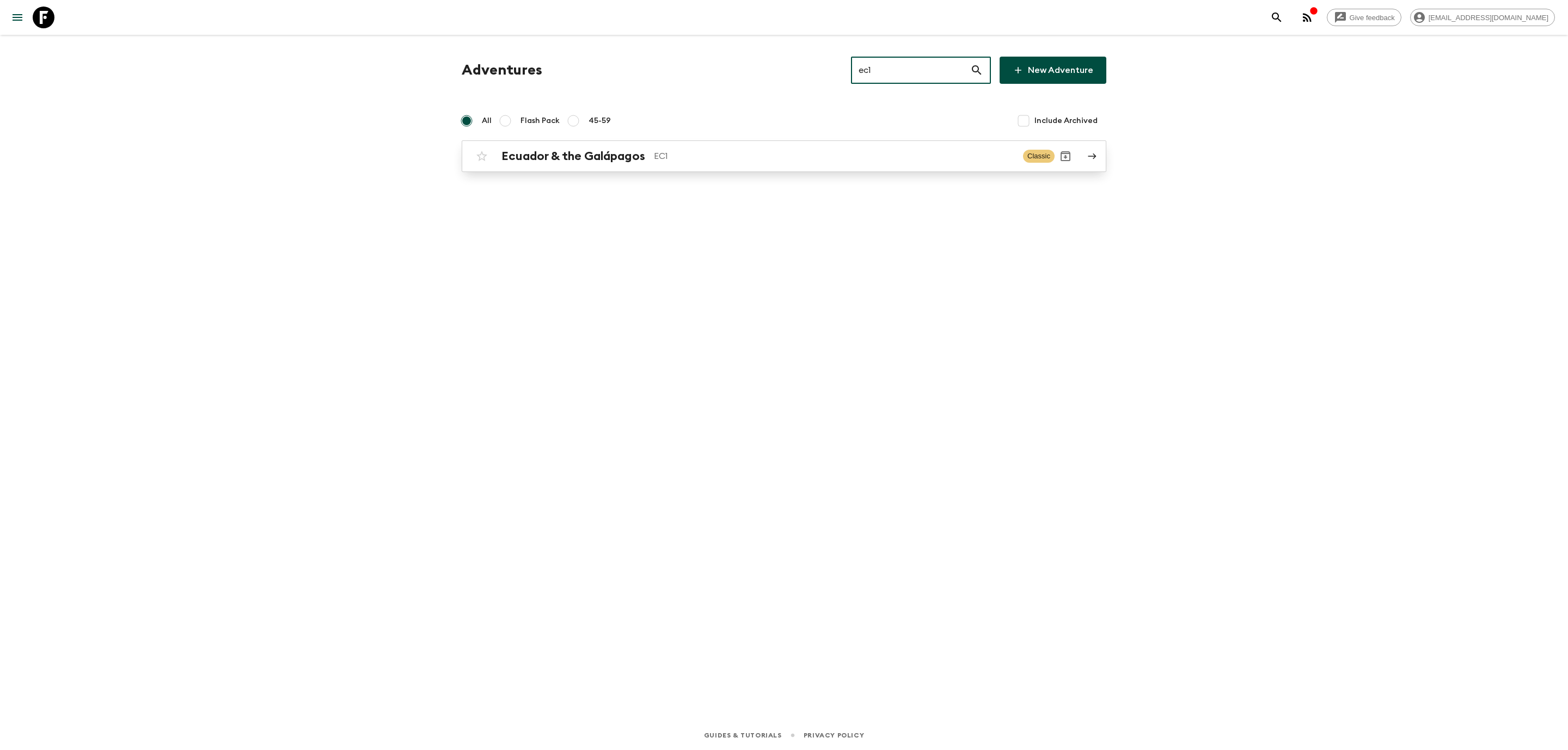
type input "ec1"
click at [577, 152] on h2 "Ecuador & the Galápagos" at bounding box center [574, 156] width 144 height 14
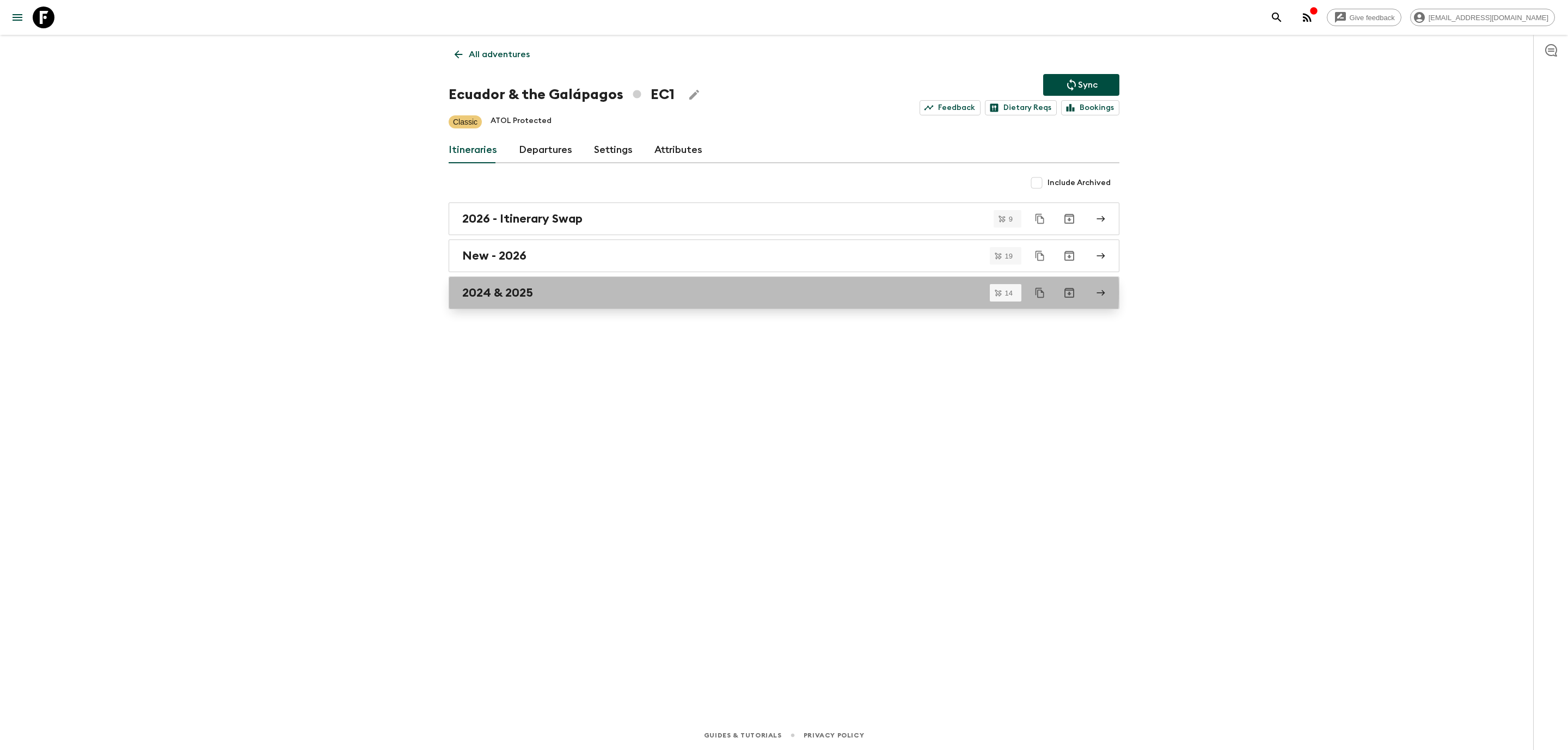
click at [517, 294] on h2 "2024 & 2025" at bounding box center [497, 292] width 71 height 14
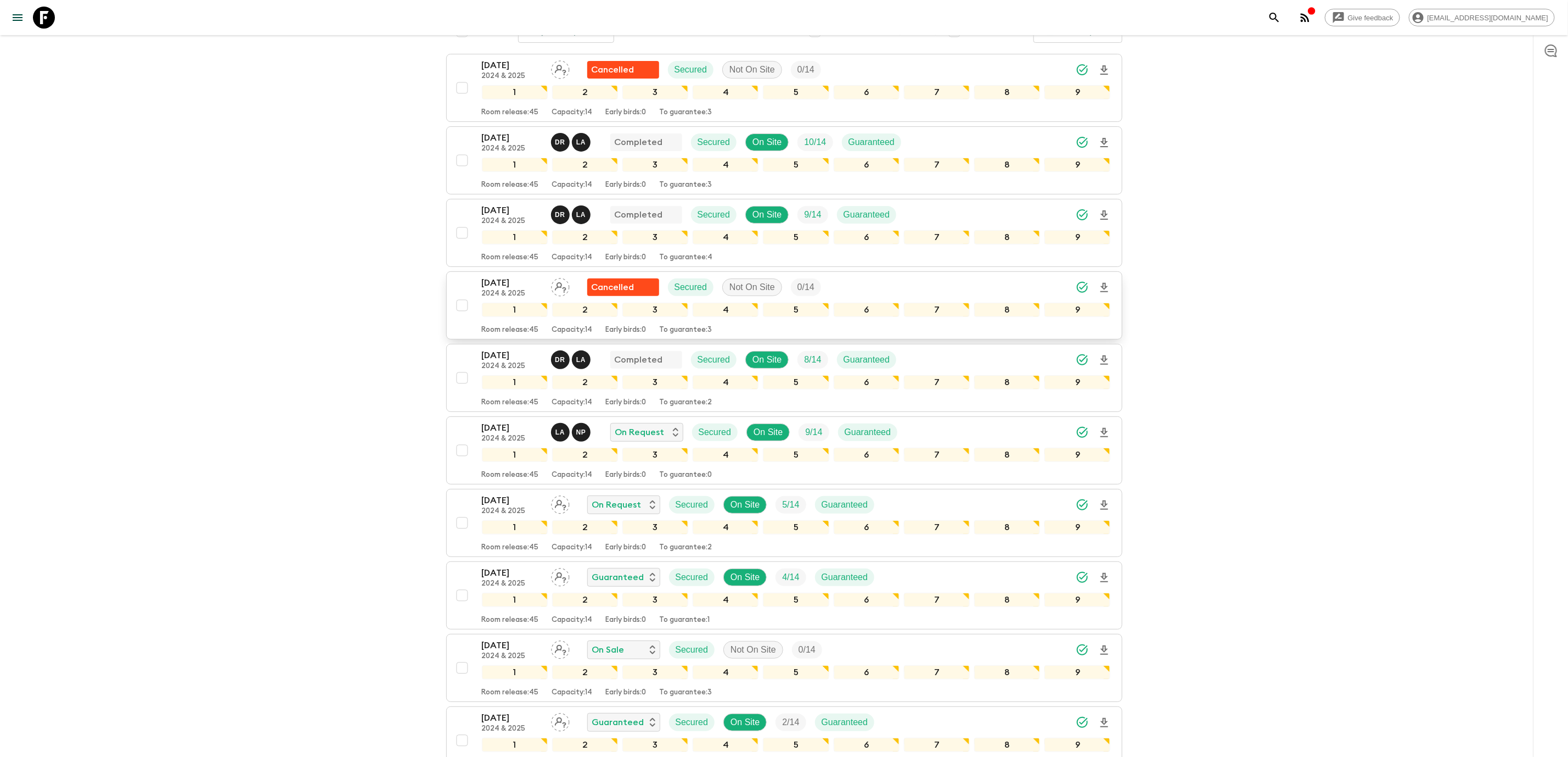
scroll to position [165, 0]
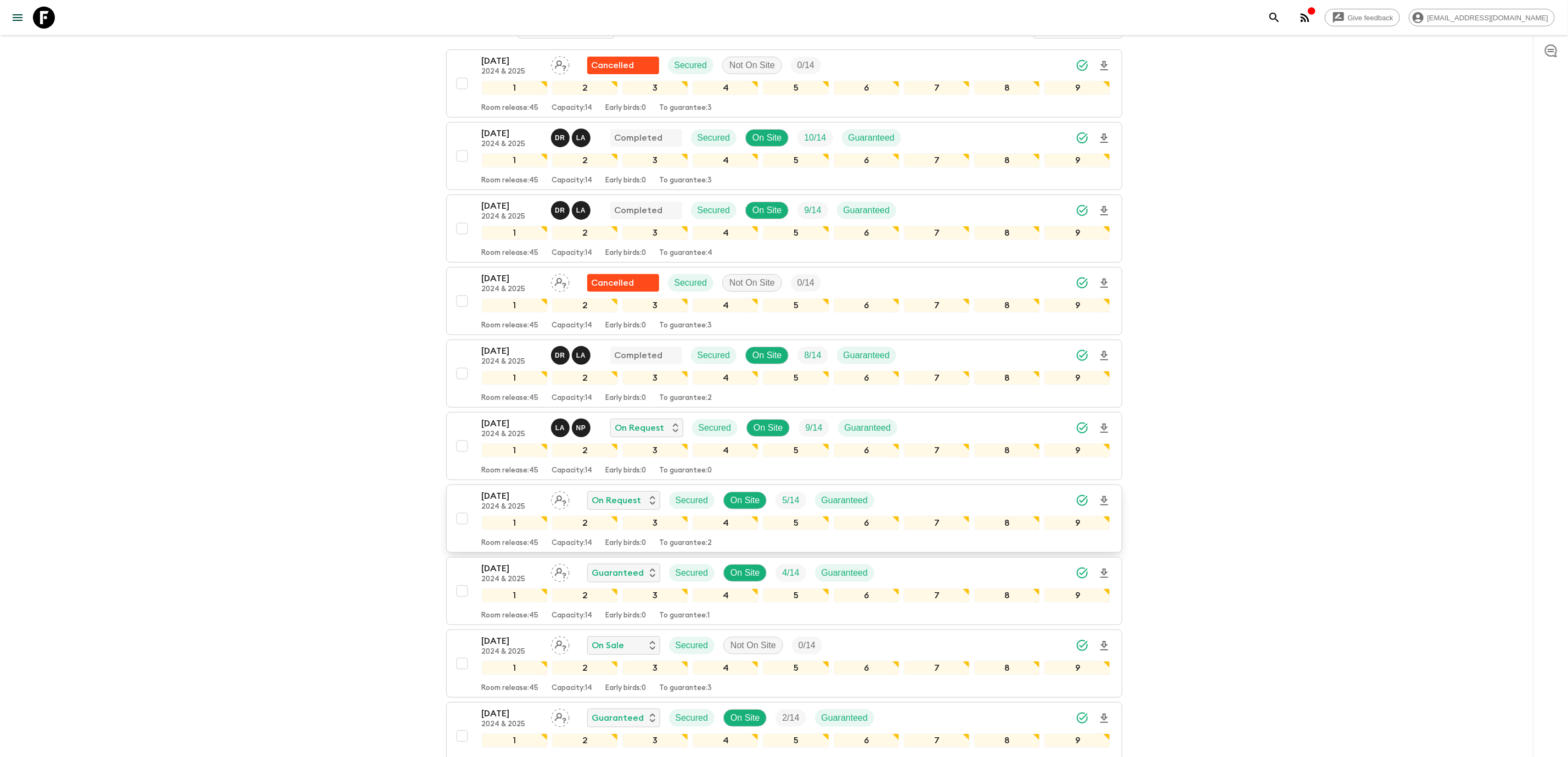
click at [540, 502] on p "[DATE]" at bounding box center [512, 496] width 60 height 13
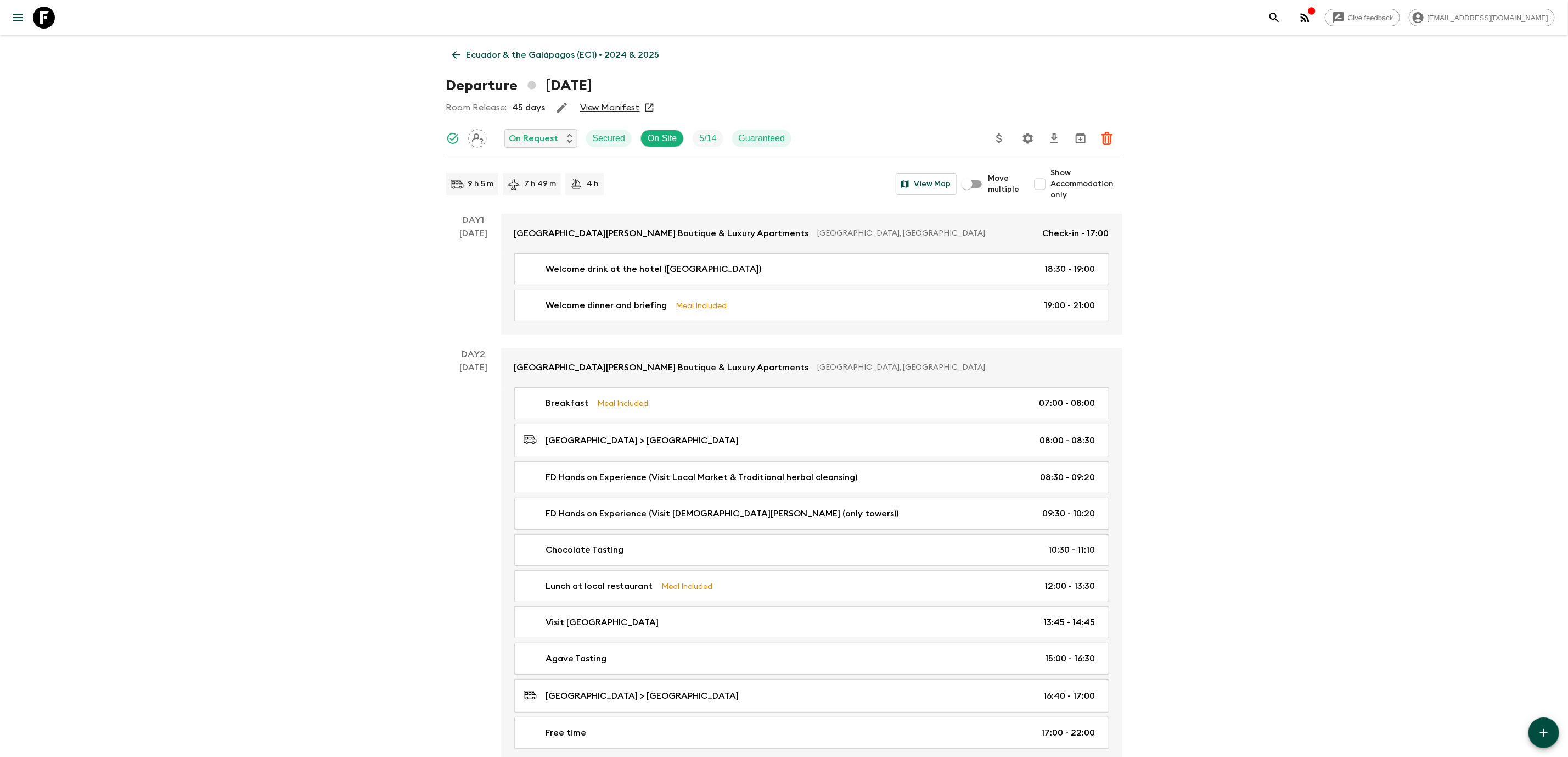
click at [609, 108] on link "View Manifest" at bounding box center [610, 108] width 60 height 11
click at [454, 48] on link "Ecuador & the Galápagos (EC1) • 2024 & 2025" at bounding box center [556, 55] width 219 height 22
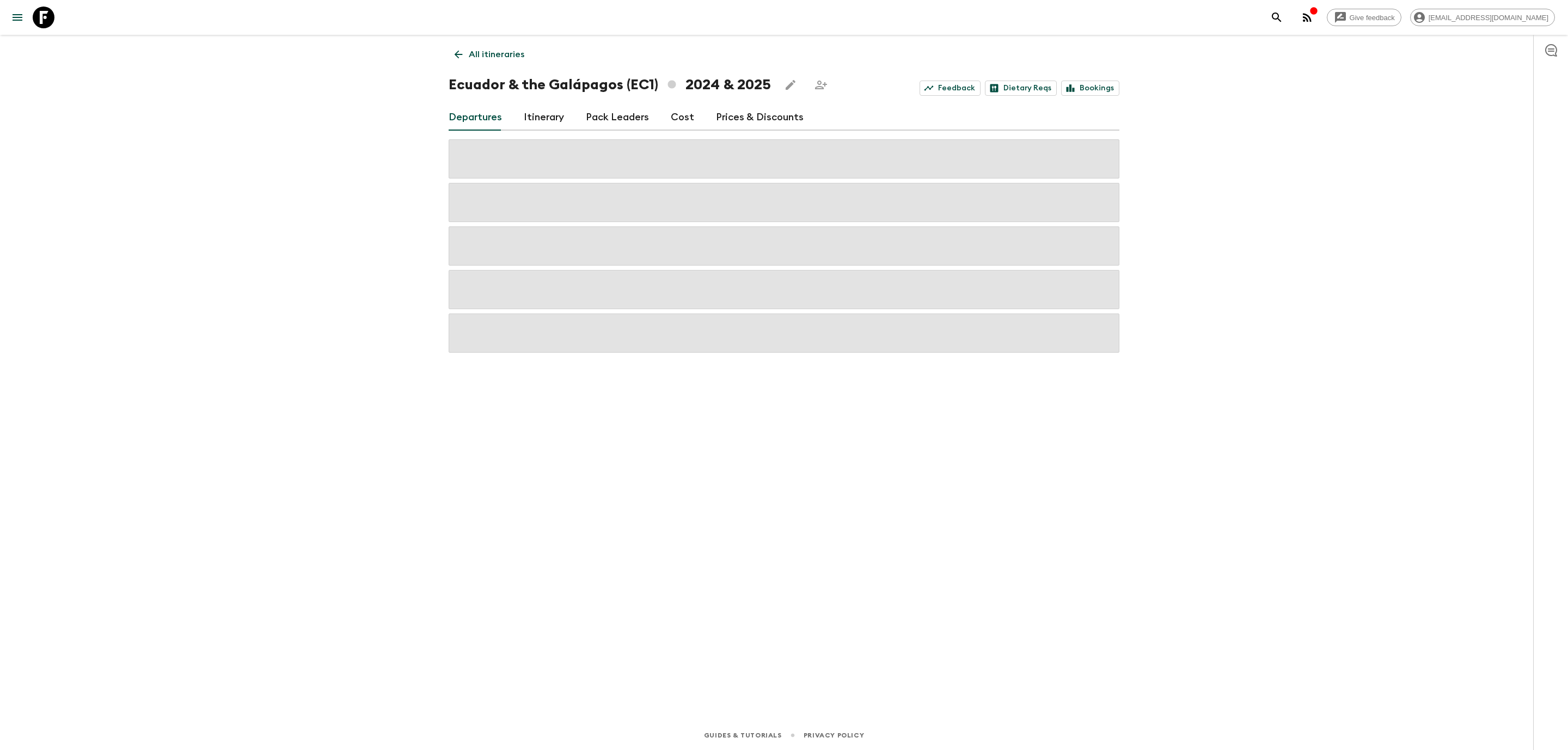
click at [685, 123] on link "Cost" at bounding box center [682, 117] width 23 height 26
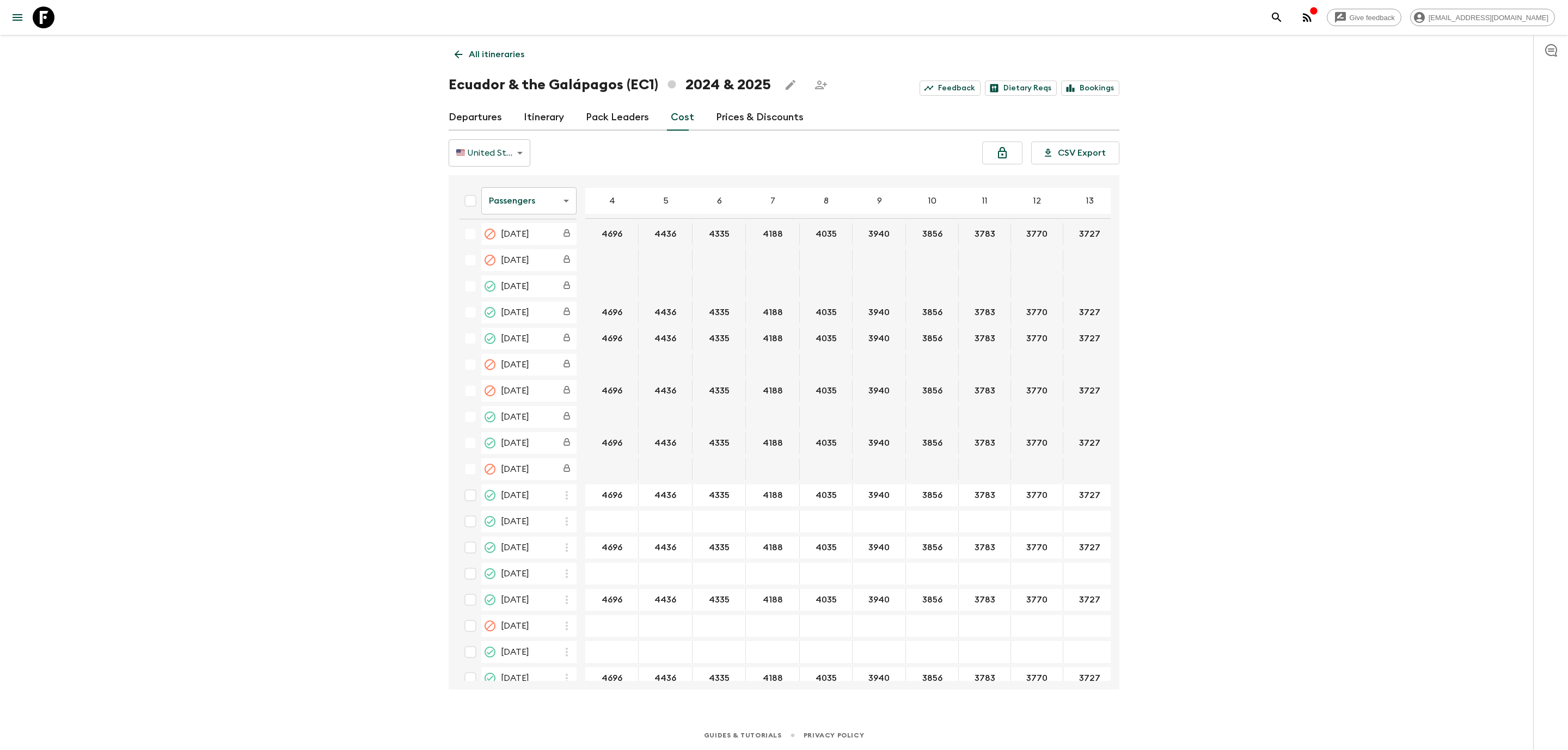
scroll to position [1877, 0]
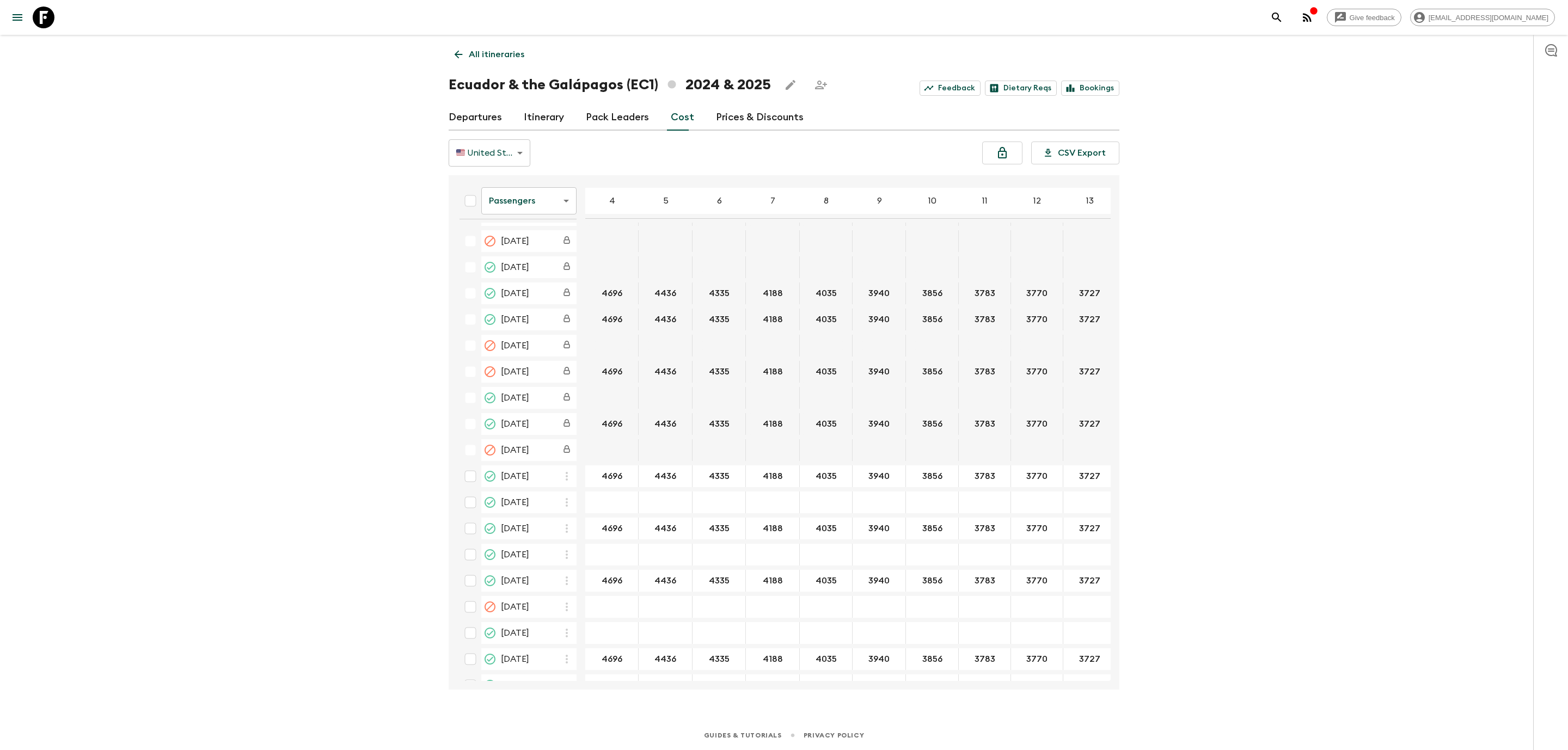
click at [544, 206] on body "Give feedback dolly@flashpack.com All itineraries Ecuador & the Galápagos (EC1)…" at bounding box center [784, 375] width 1568 height 750
click at [546, 248] on li "Extras" at bounding box center [529, 245] width 95 height 18
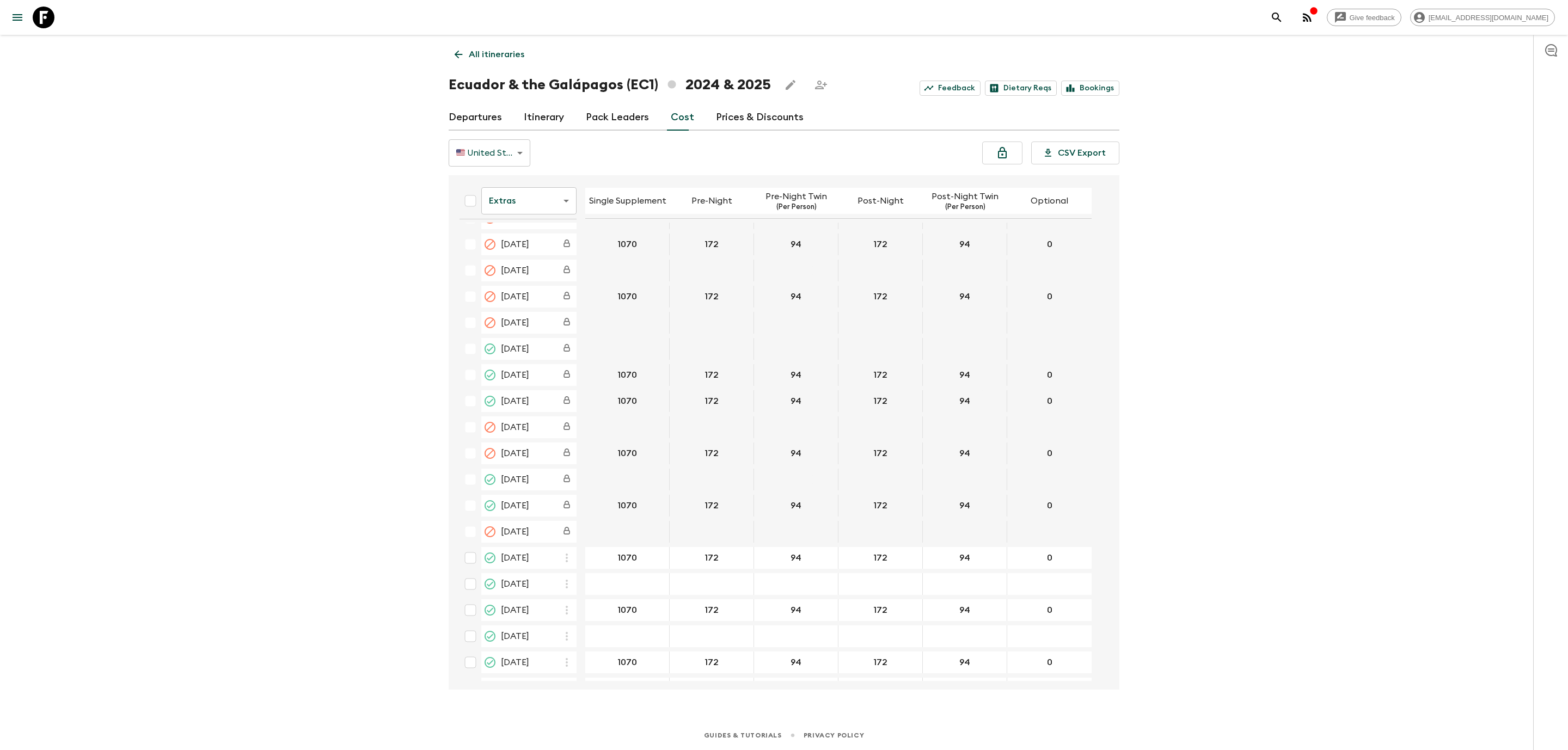
scroll to position [1959, 0]
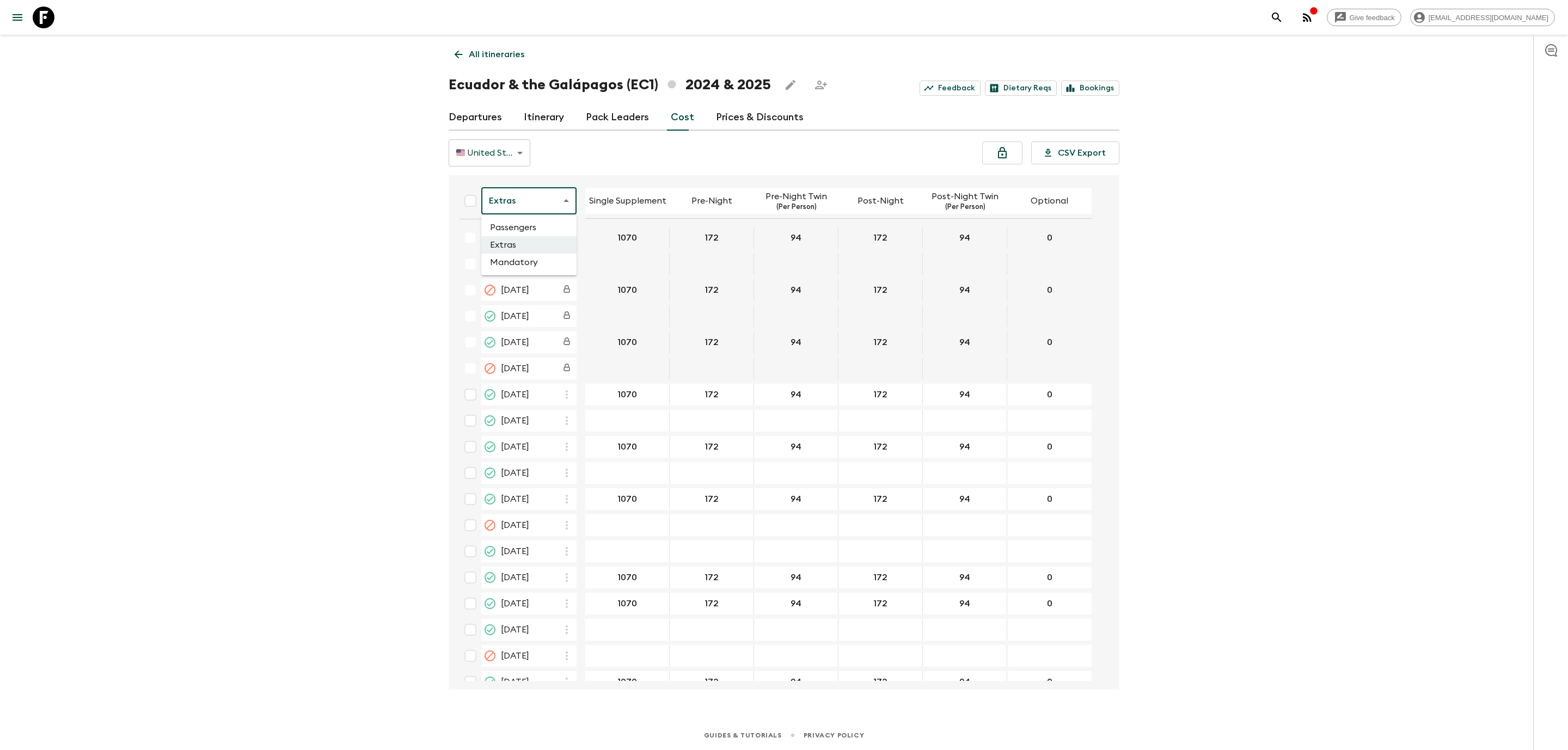
click at [547, 214] on body "Give feedback dolly@flashpack.com All itineraries Ecuador & the Galápagos (EC1)…" at bounding box center [784, 375] width 1568 height 750
click at [549, 263] on li "Mandatory" at bounding box center [529, 262] width 95 height 18
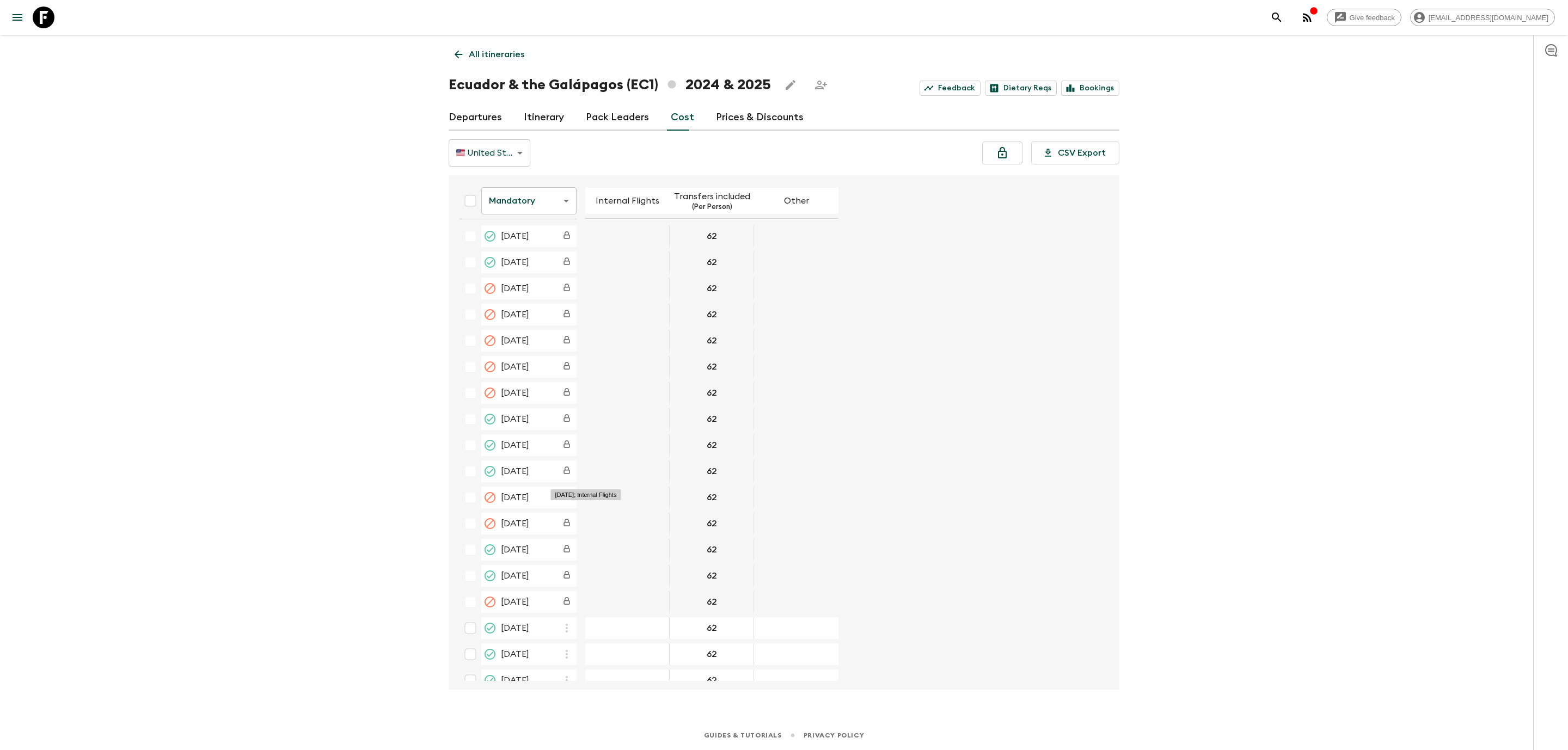
scroll to position [1795, 0]
